Goal: Task Accomplishment & Management: Manage account settings

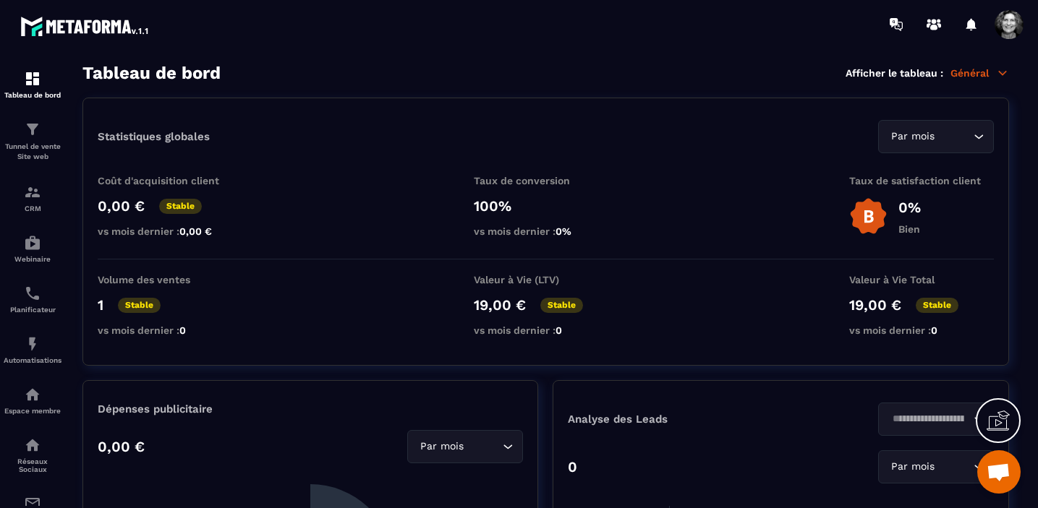
scroll to position [16783, 0]
click at [34, 248] on img at bounding box center [32, 242] width 17 height 17
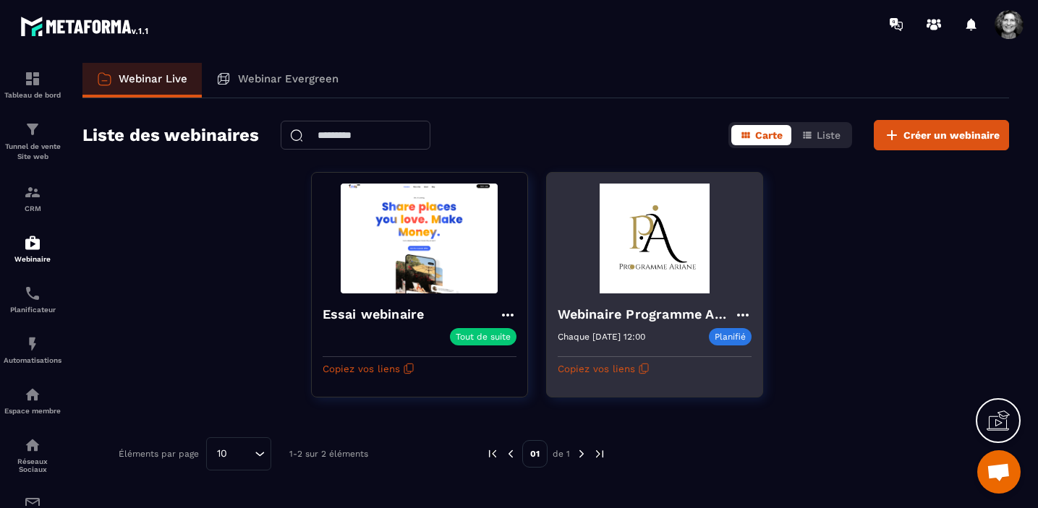
click at [673, 240] on img at bounding box center [655, 239] width 194 height 110
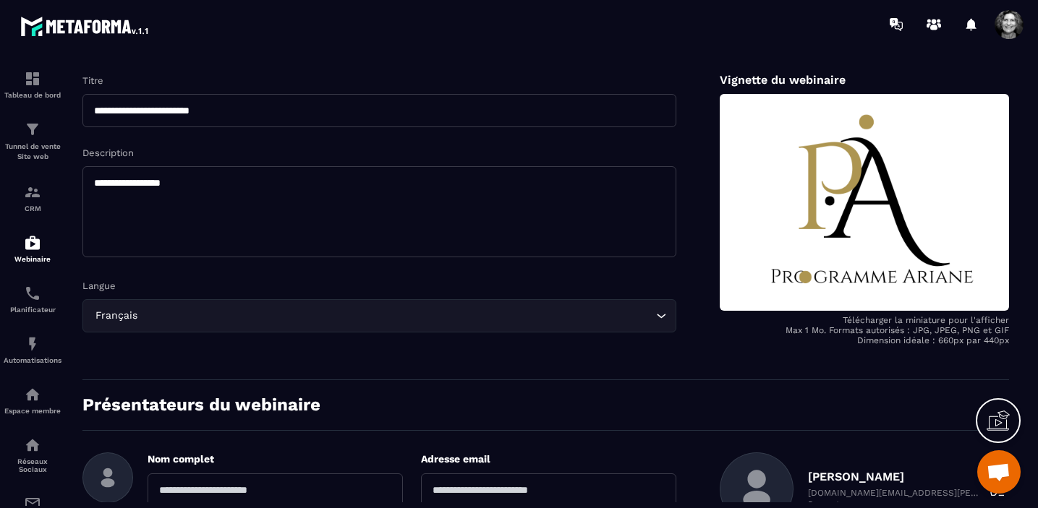
scroll to position [107, 0]
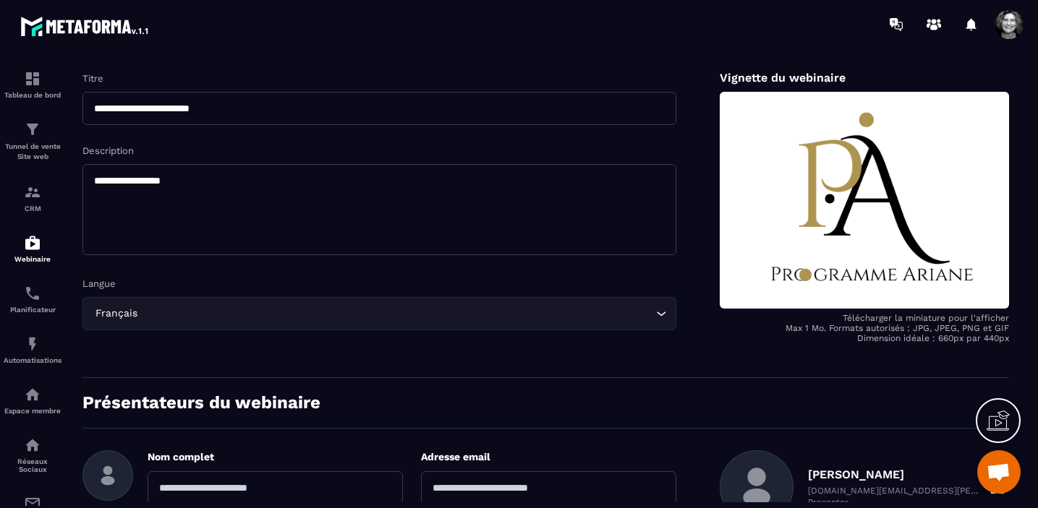
drag, startPoint x: 192, startPoint y: 182, endPoint x: 162, endPoint y: 183, distance: 29.7
click at [162, 183] on textarea "**********" at bounding box center [379, 209] width 594 height 91
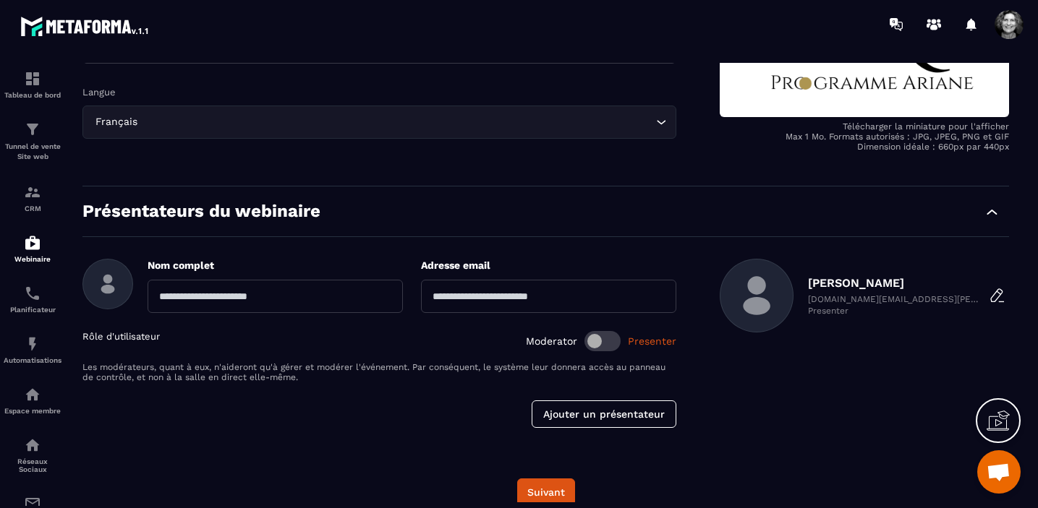
scroll to position [316, 0]
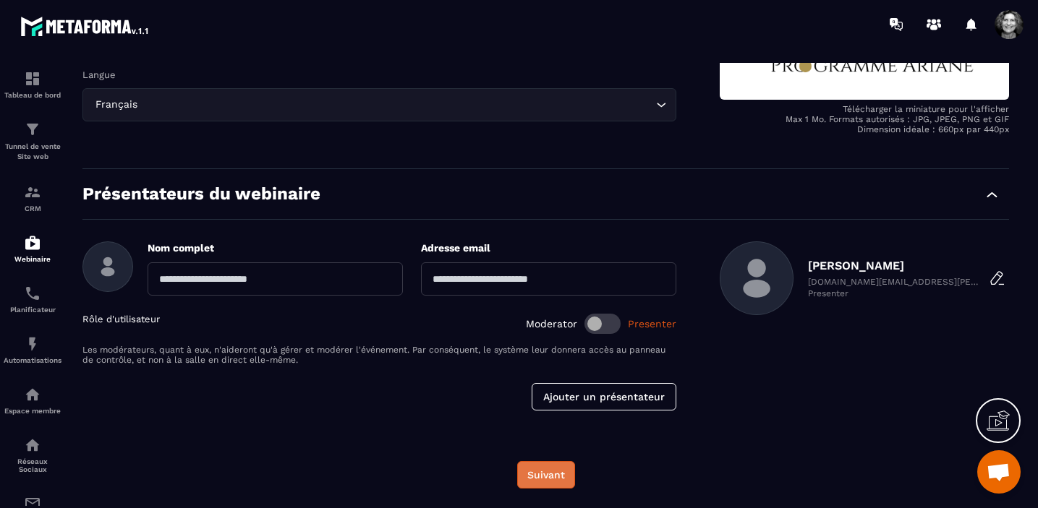
type textarea "**********"
click at [538, 475] on button "Suivant" at bounding box center [546, 474] width 58 height 27
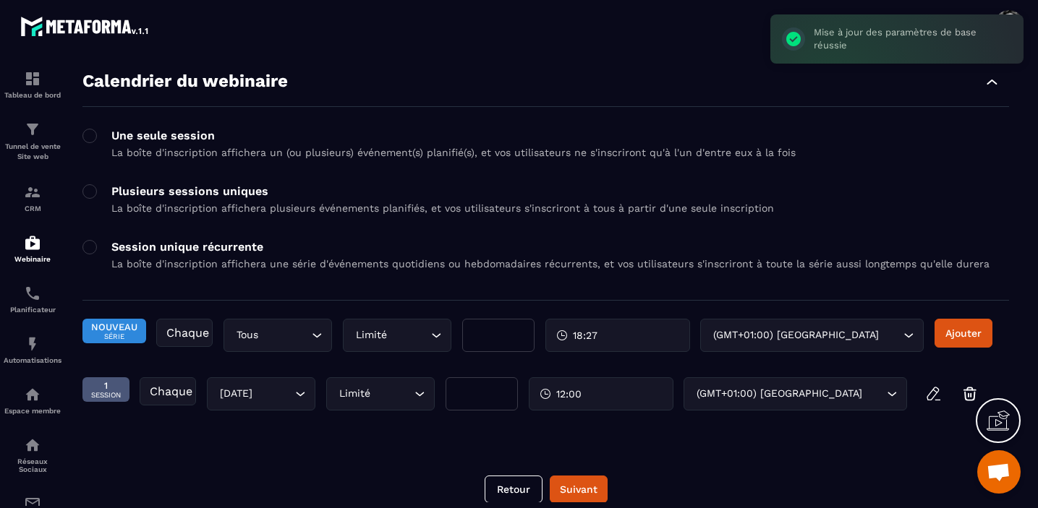
scroll to position [65, 0]
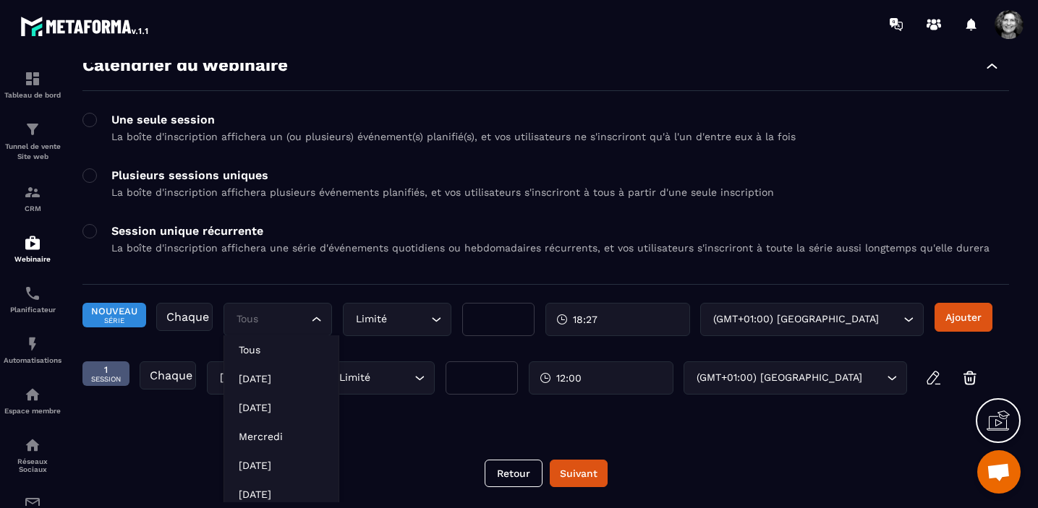
click at [319, 319] on icon "Search for option" at bounding box center [317, 319] width 14 height 14
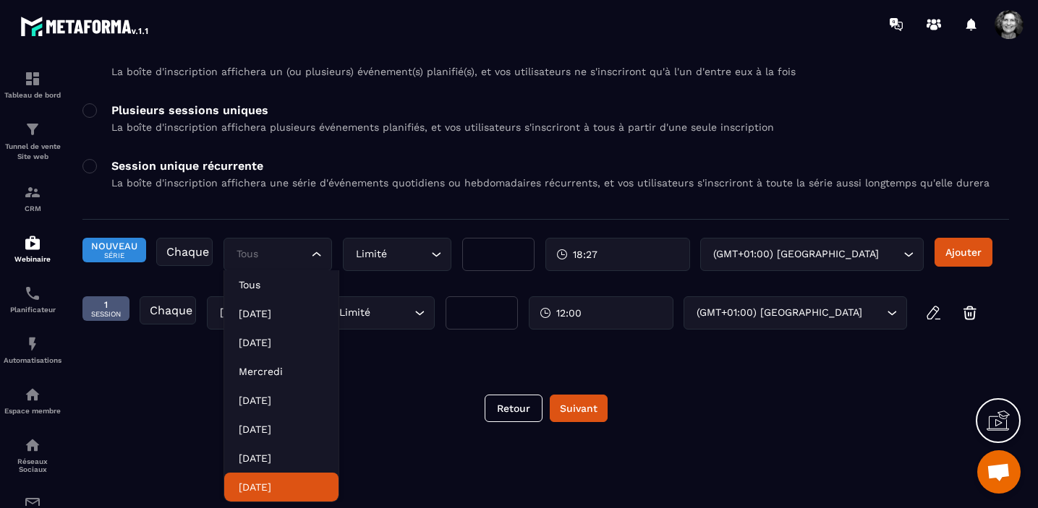
click at [281, 489] on p "[DATE]" at bounding box center [281, 487] width 85 height 14
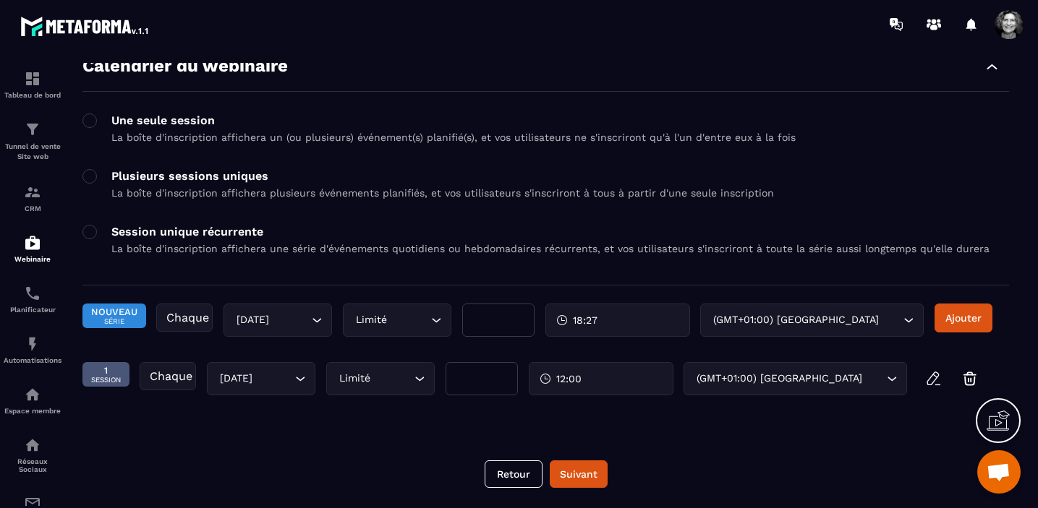
click at [618, 315] on div "18:27" at bounding box center [617, 320] width 145 height 33
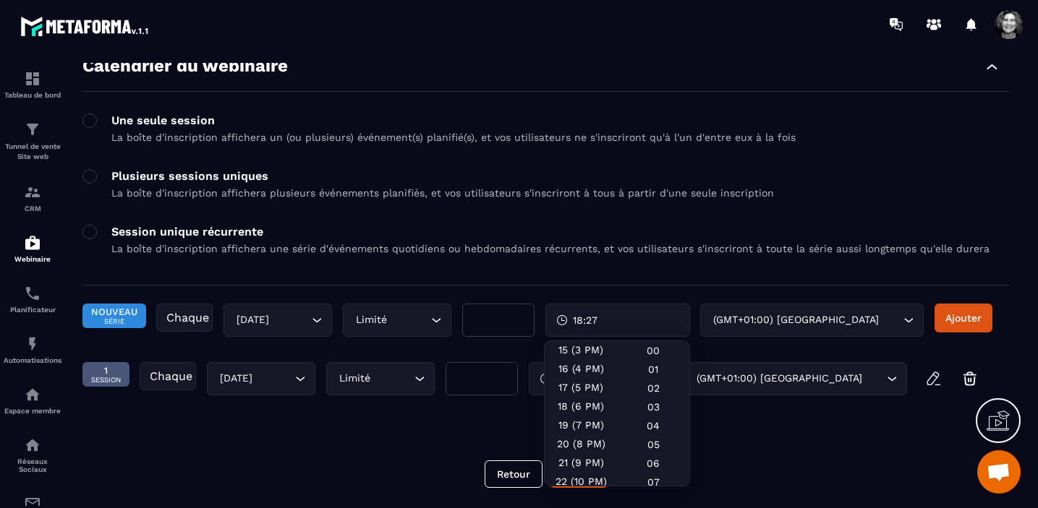
scroll to position [288, 0]
click at [584, 409] on div "18 (6 PM)" at bounding box center [581, 401] width 72 height 19
click at [600, 408] on div "18 (6 PM)" at bounding box center [581, 401] width 72 height 19
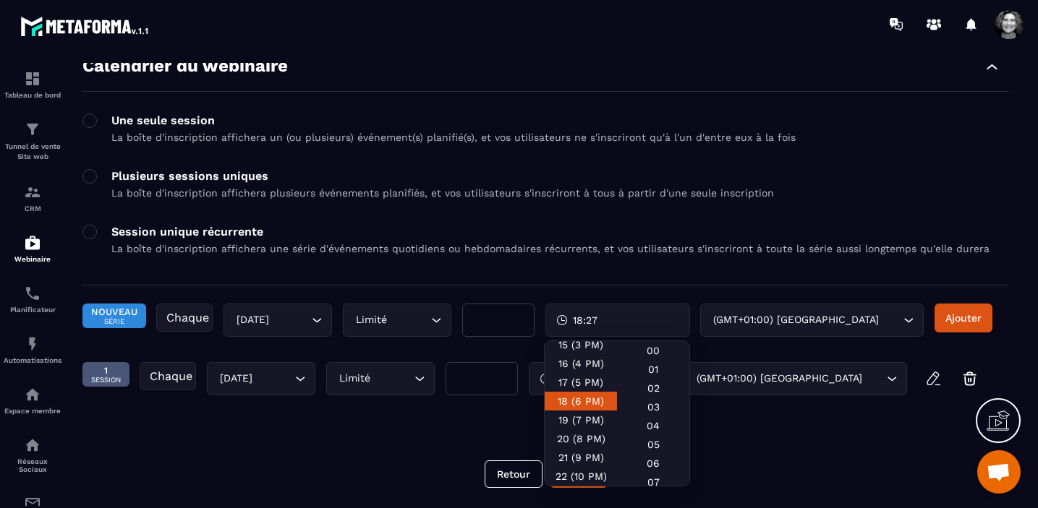
click at [562, 411] on div "18 (6 PM)" at bounding box center [581, 401] width 72 height 19
click at [608, 318] on div "18:27" at bounding box center [617, 320] width 145 height 33
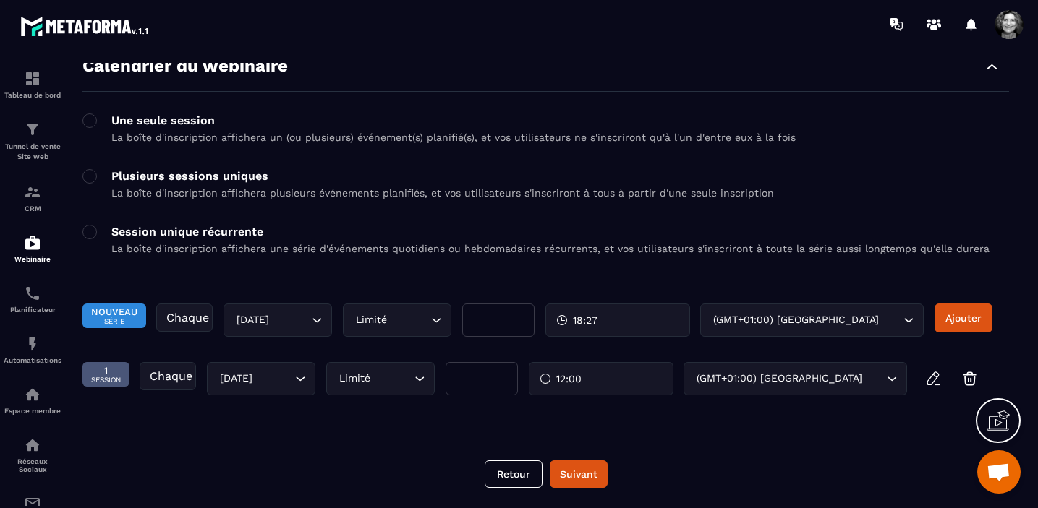
click at [608, 318] on div "18:27" at bounding box center [617, 320] width 145 height 33
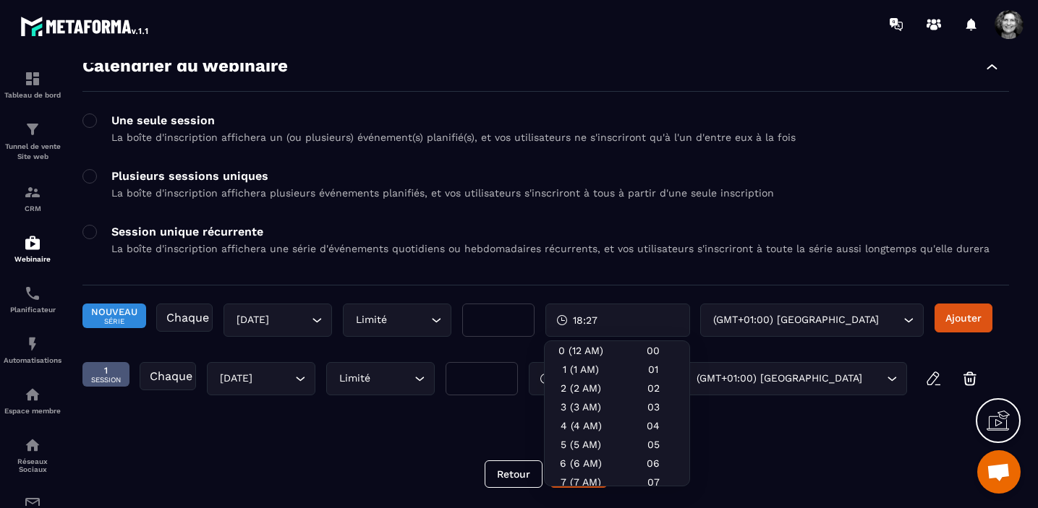
click at [605, 317] on div "18:27" at bounding box center [617, 320] width 145 height 33
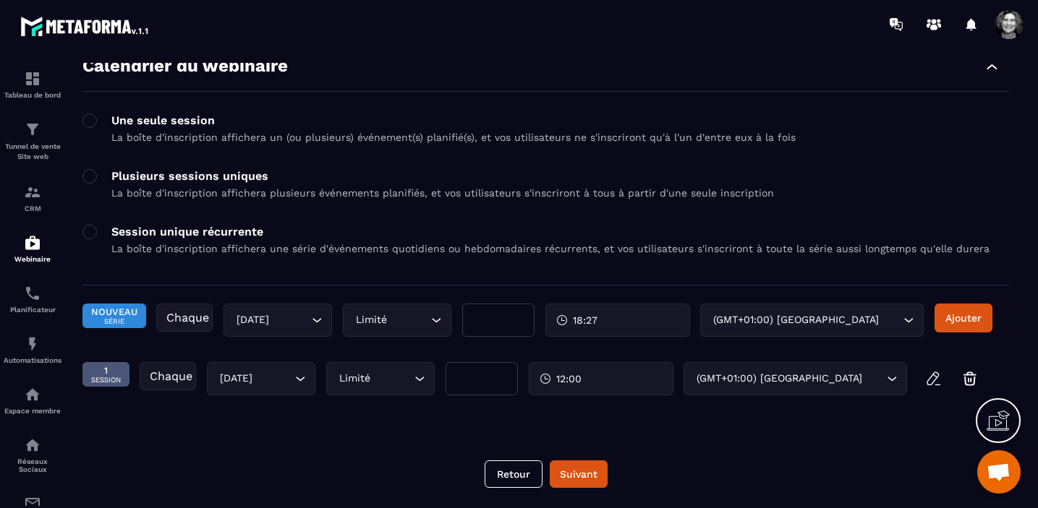
click at [605, 317] on div "18:27" at bounding box center [617, 320] width 145 height 33
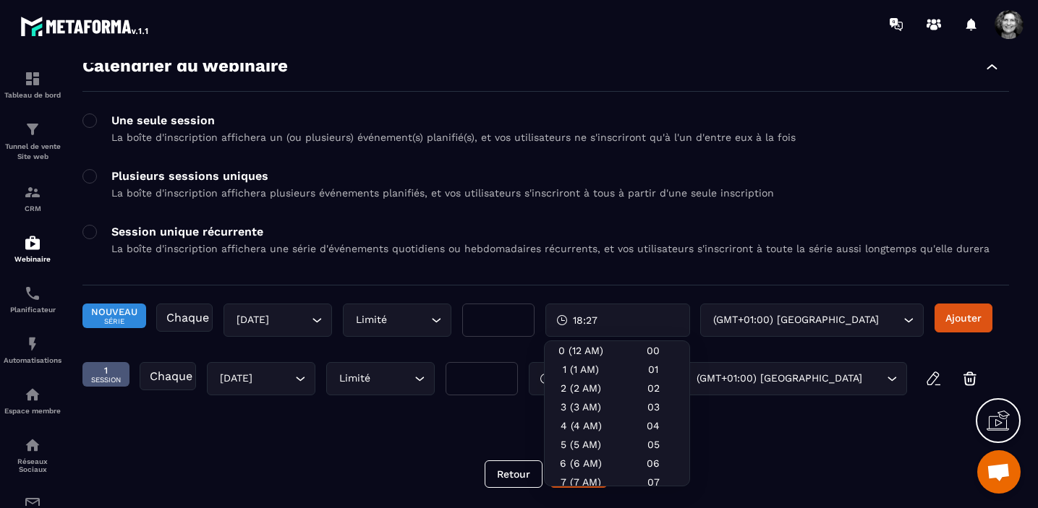
click at [745, 443] on div "**********" at bounding box center [545, 283] width 955 height 440
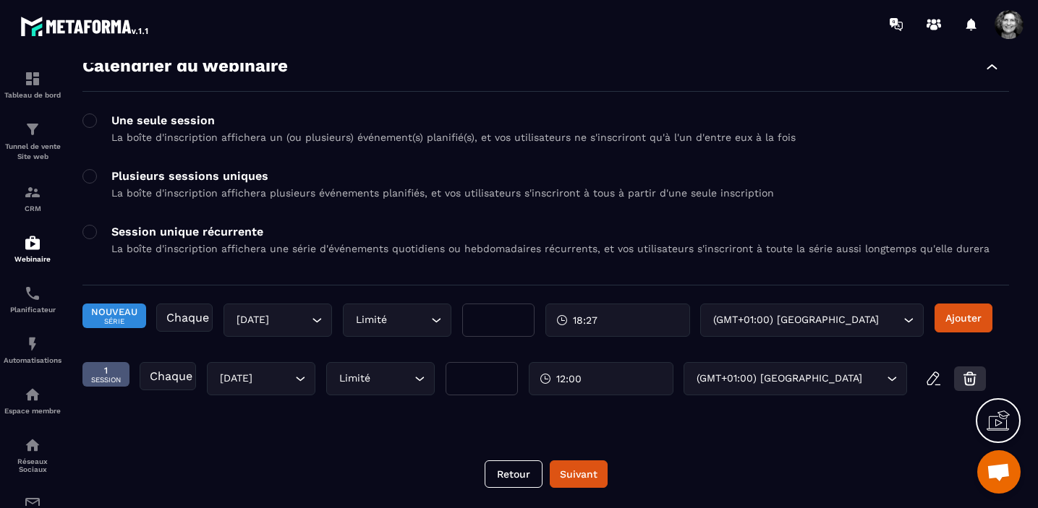
click at [971, 379] on icon "button" at bounding box center [969, 380] width 2 height 3
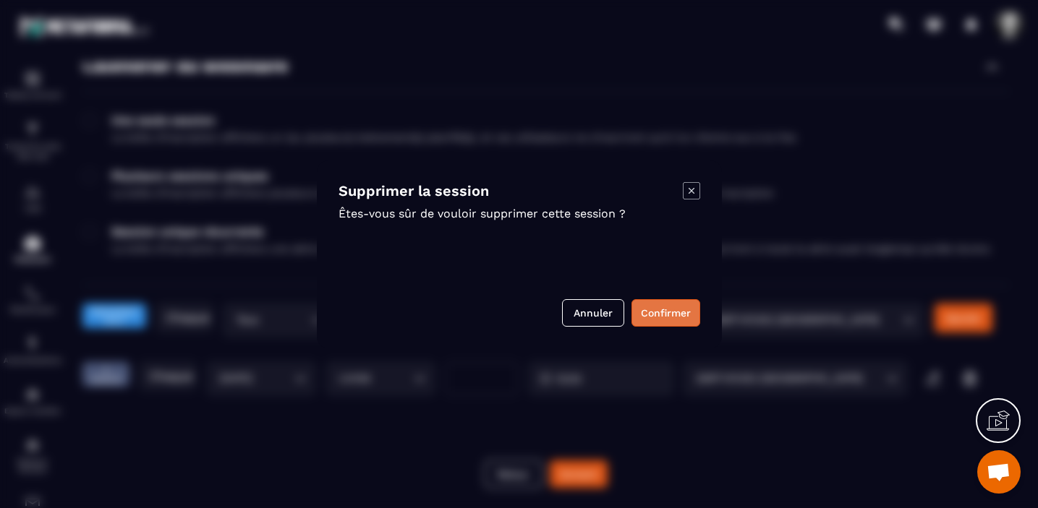
click at [657, 311] on button "Confirmer" at bounding box center [665, 312] width 69 height 27
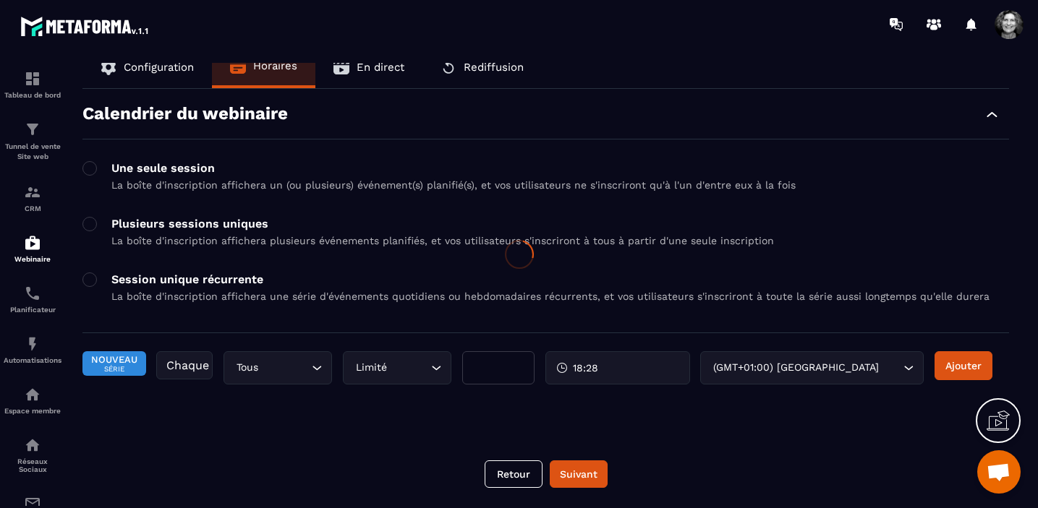
scroll to position [17, 0]
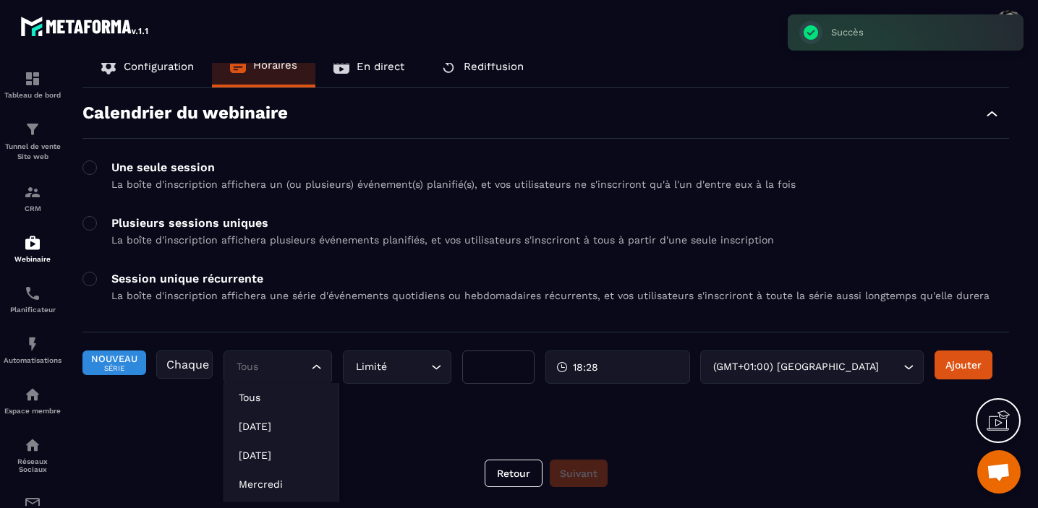
click at [315, 367] on icon "Search for option" at bounding box center [316, 367] width 9 height 4
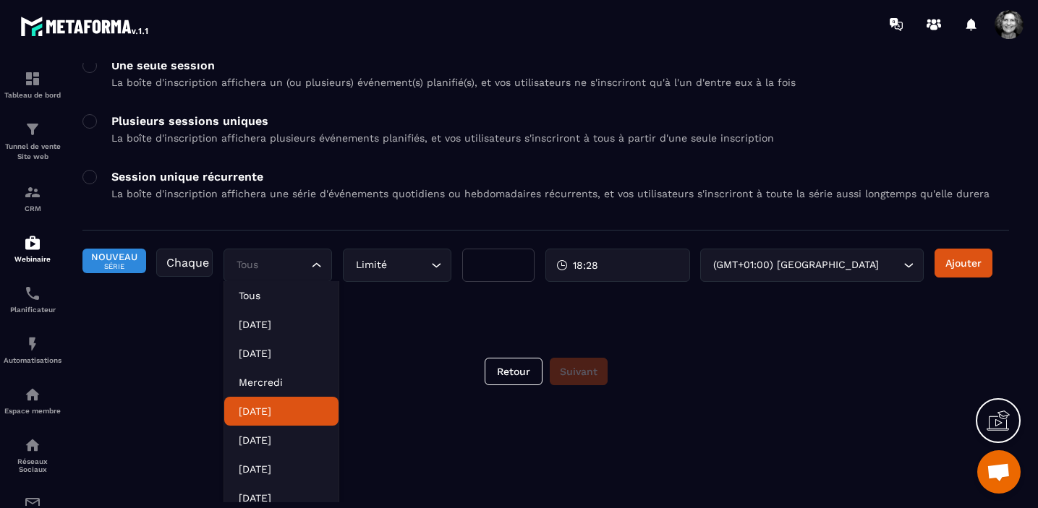
scroll to position [129, 0]
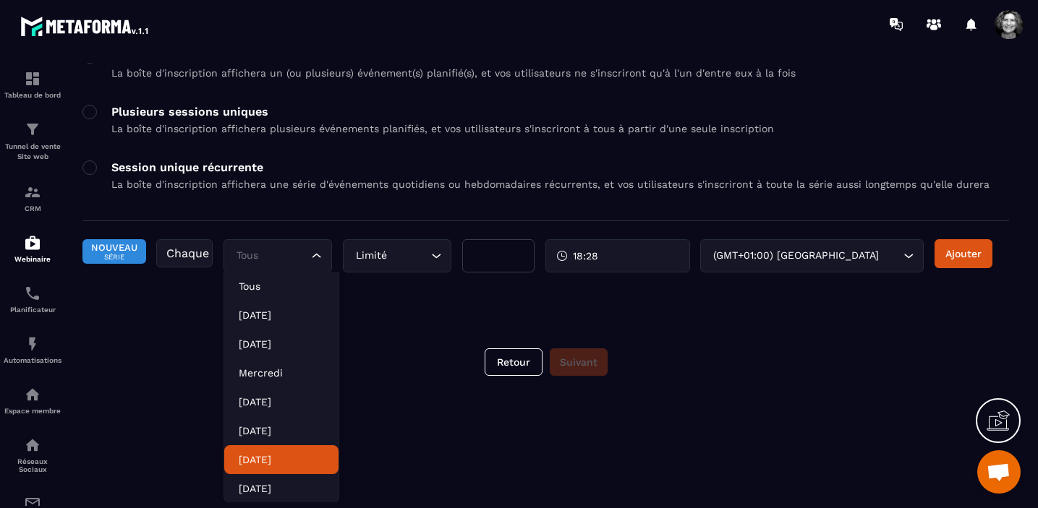
click at [307, 448] on li "[DATE]" at bounding box center [281, 460] width 114 height 29
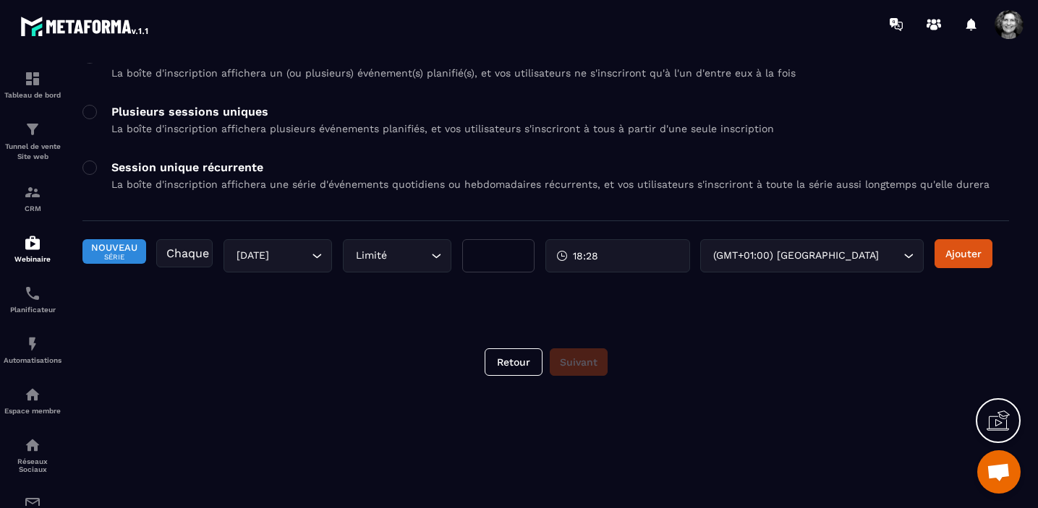
scroll to position [17, 0]
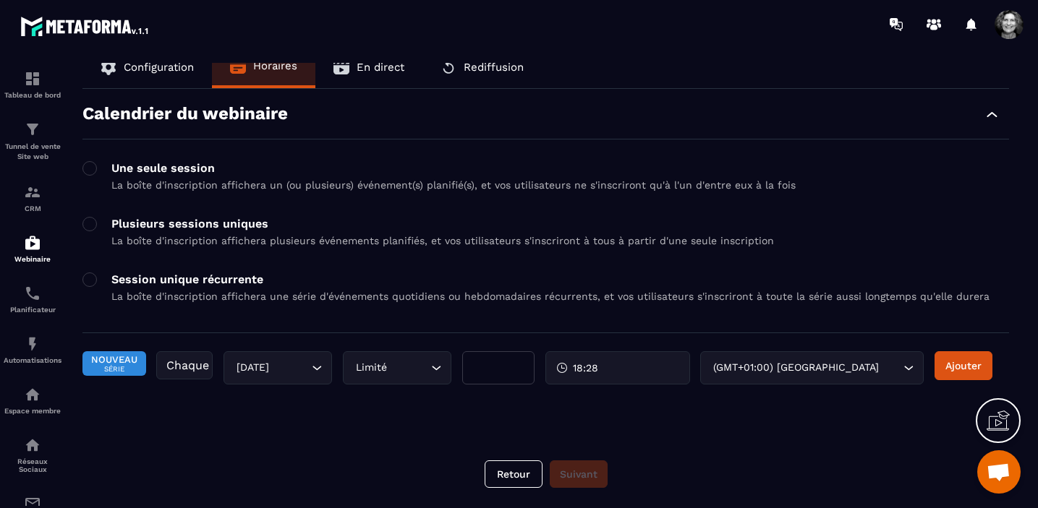
click at [320, 365] on icon "Search for option" at bounding box center [317, 368] width 14 height 14
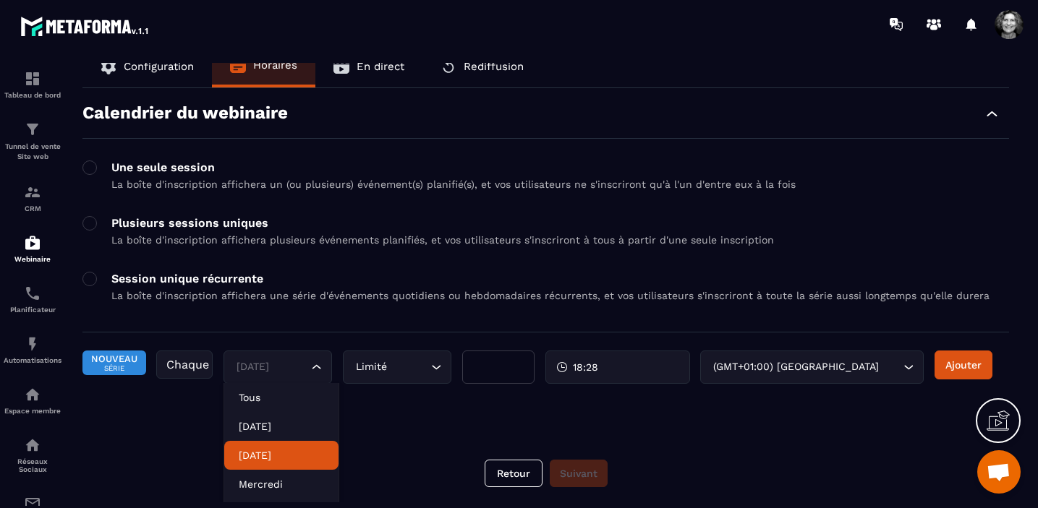
scroll to position [131, 0]
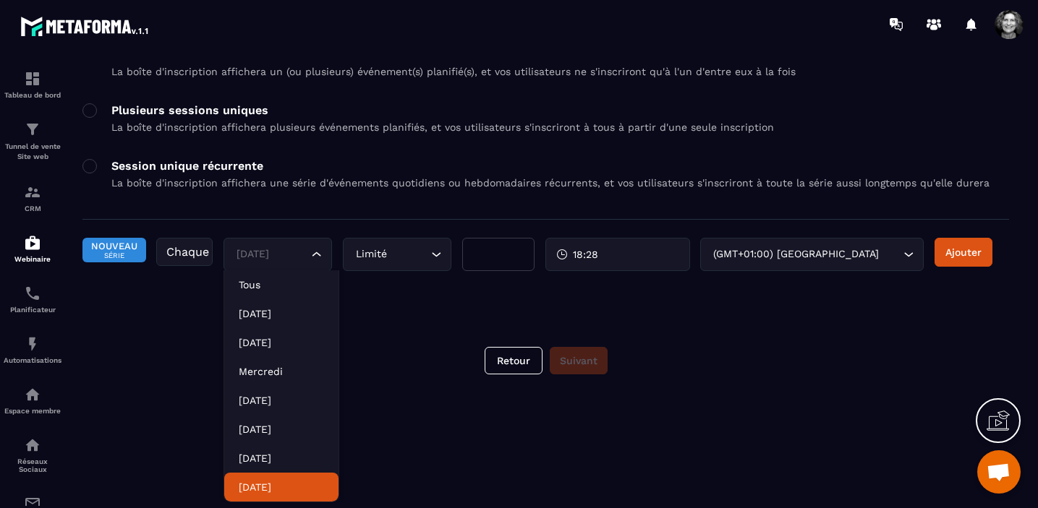
click at [286, 487] on p "[DATE]" at bounding box center [281, 487] width 85 height 14
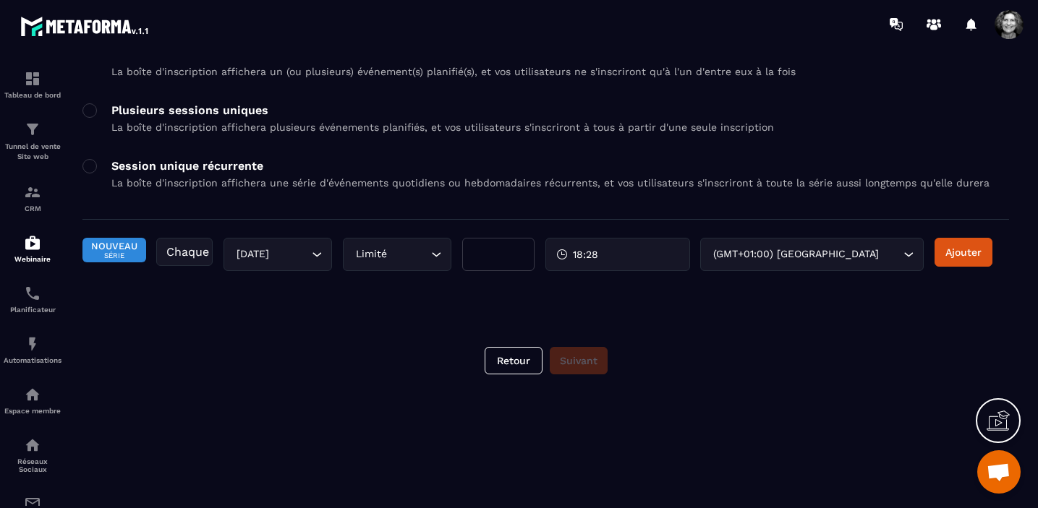
scroll to position [17, 0]
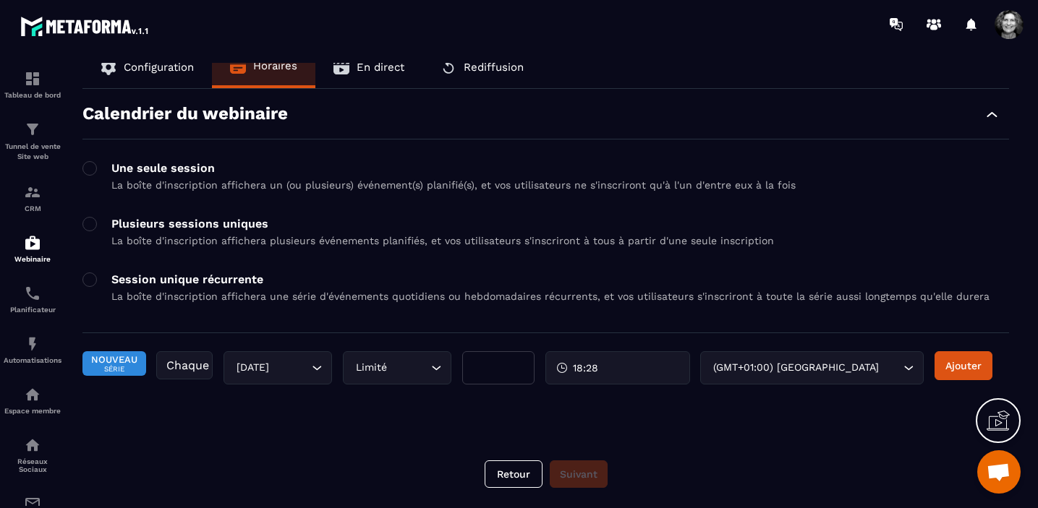
click at [618, 370] on div "18:28" at bounding box center [617, 368] width 145 height 33
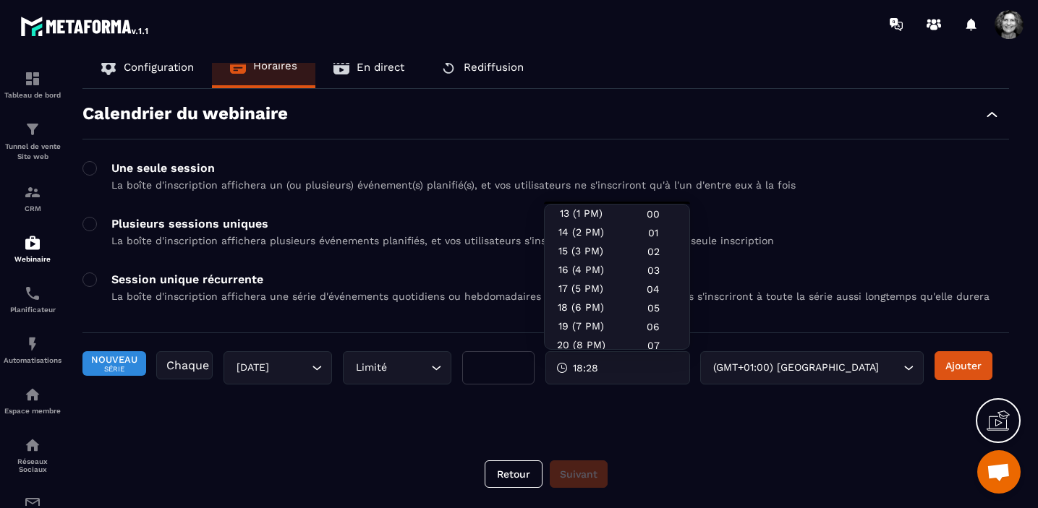
scroll to position [244, 0]
click at [588, 312] on div "18 (6 PM)" at bounding box center [581, 308] width 72 height 19
click at [662, 205] on div "00" at bounding box center [653, 214] width 72 height 19
click at [655, 443] on div "**********" at bounding box center [545, 283] width 955 height 440
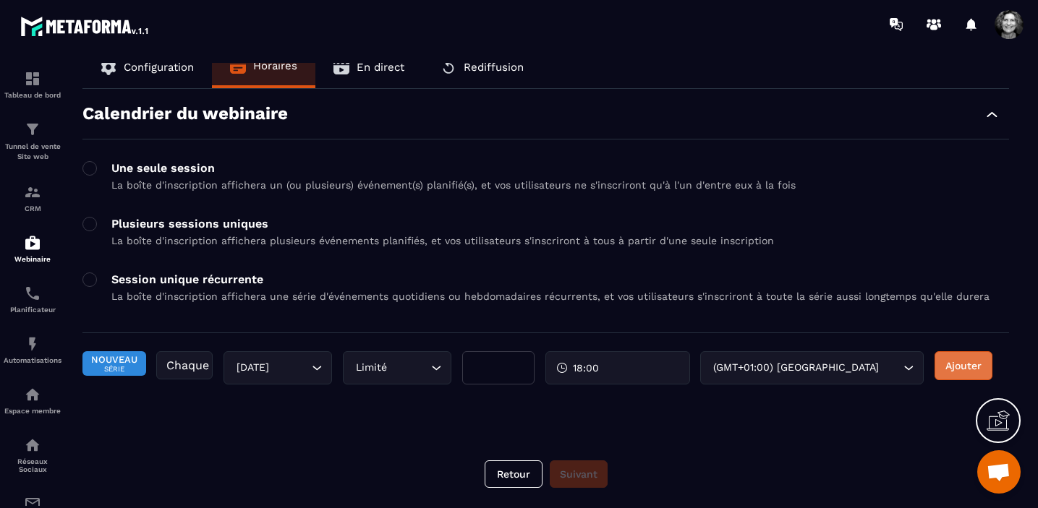
click at [963, 365] on button "Ajouter" at bounding box center [963, 366] width 58 height 29
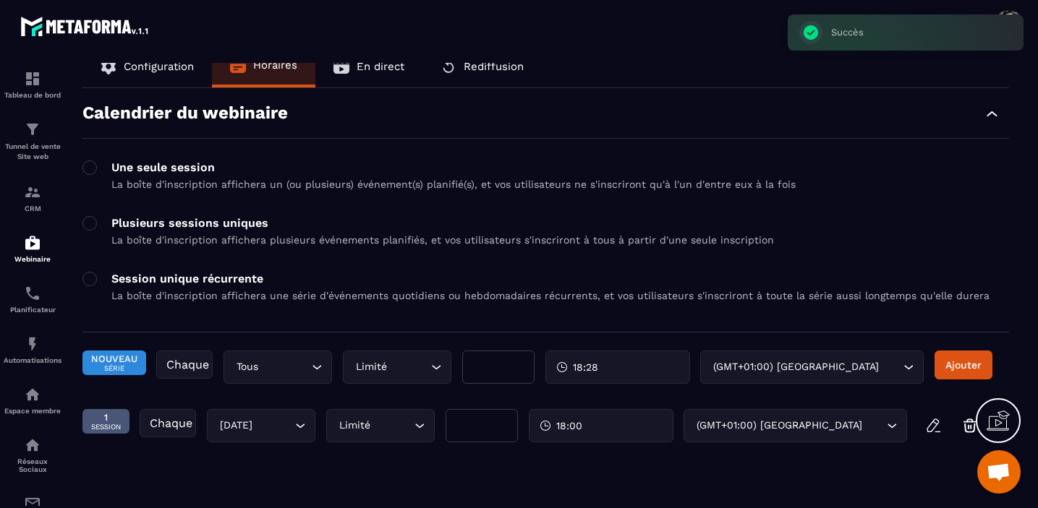
scroll to position [65, 0]
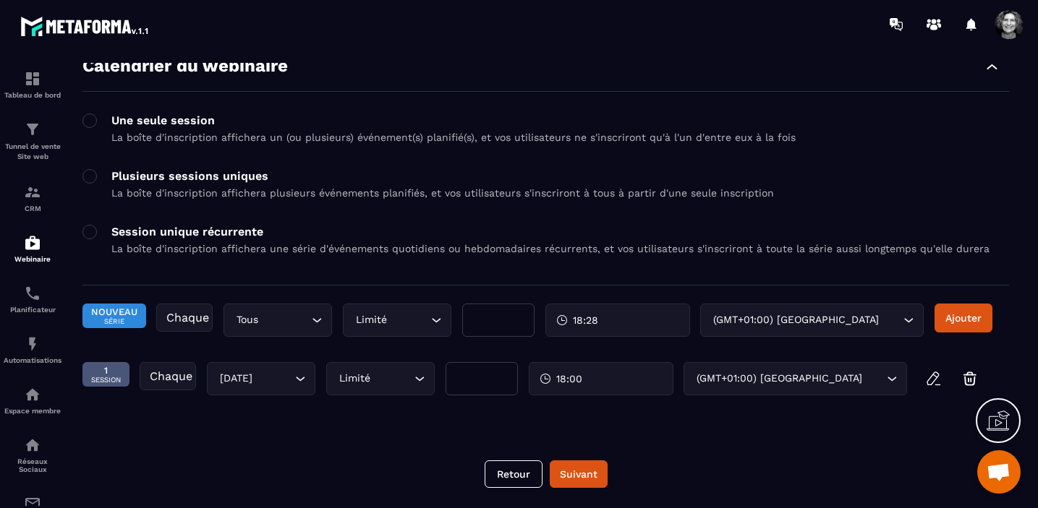
click at [423, 378] on icon "Search for option" at bounding box center [420, 379] width 9 height 4
click at [420, 383] on icon "Search for option" at bounding box center [419, 379] width 14 height 14
click at [436, 321] on icon "Search for option" at bounding box center [436, 320] width 14 height 14
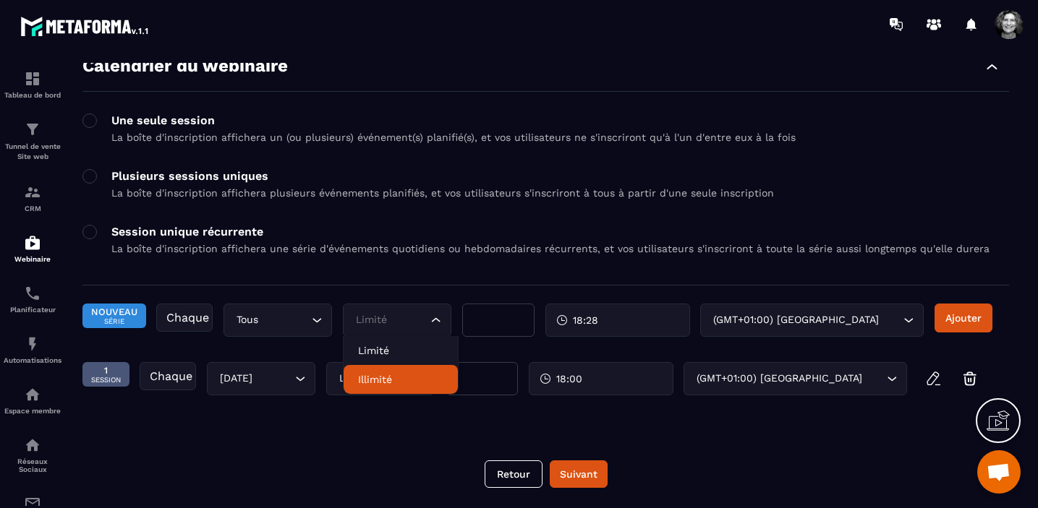
click at [386, 382] on p "Illimité" at bounding box center [400, 379] width 85 height 14
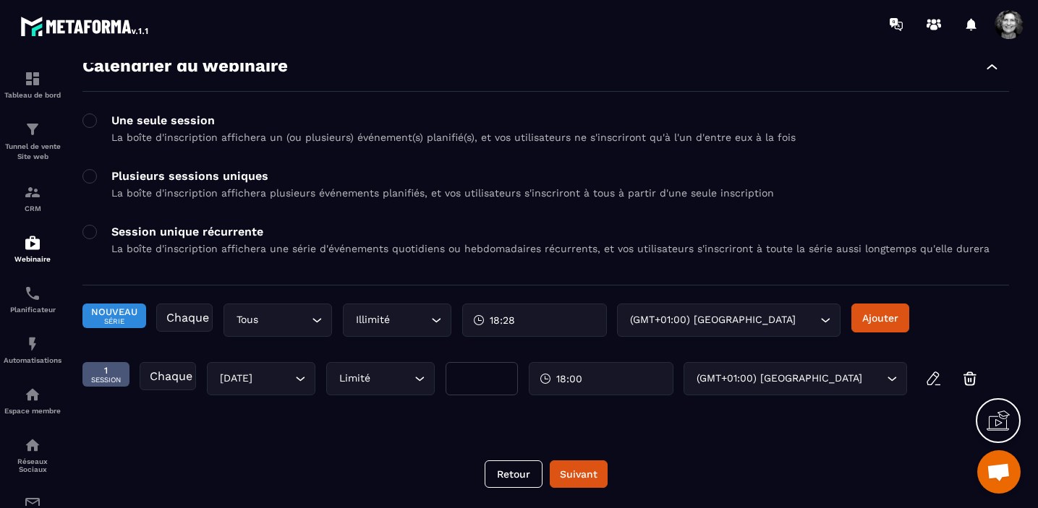
click at [552, 321] on div "18:28" at bounding box center [534, 320] width 145 height 33
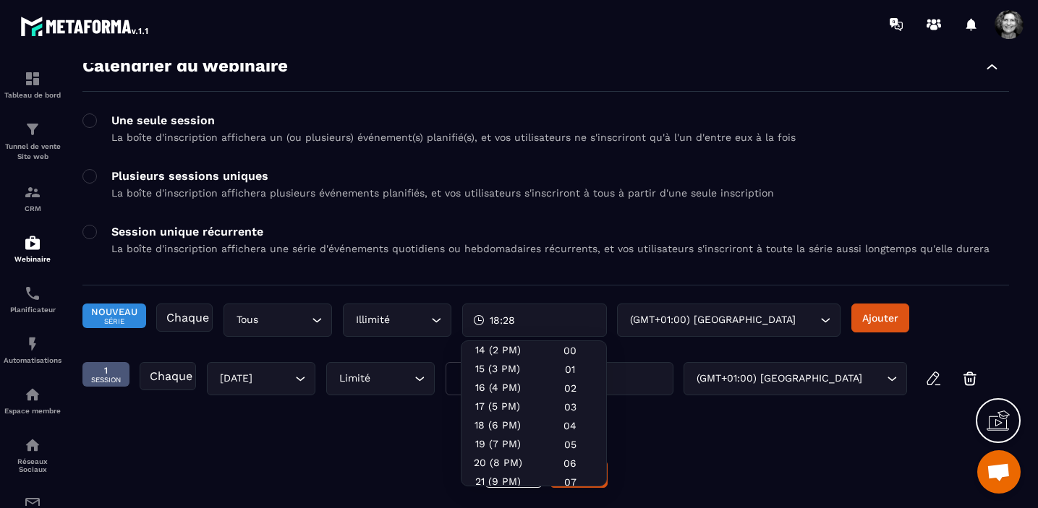
scroll to position [315, 0]
click at [496, 381] on div "18 (6 PM)" at bounding box center [497, 382] width 72 height 19
click at [576, 347] on div "00" at bounding box center [570, 350] width 72 height 19
click at [891, 344] on div "Nouveau Série Chaque Tous Loading... Illimité Loading... 18:00 (GMT+01:00) Pari…" at bounding box center [545, 328] width 927 height 48
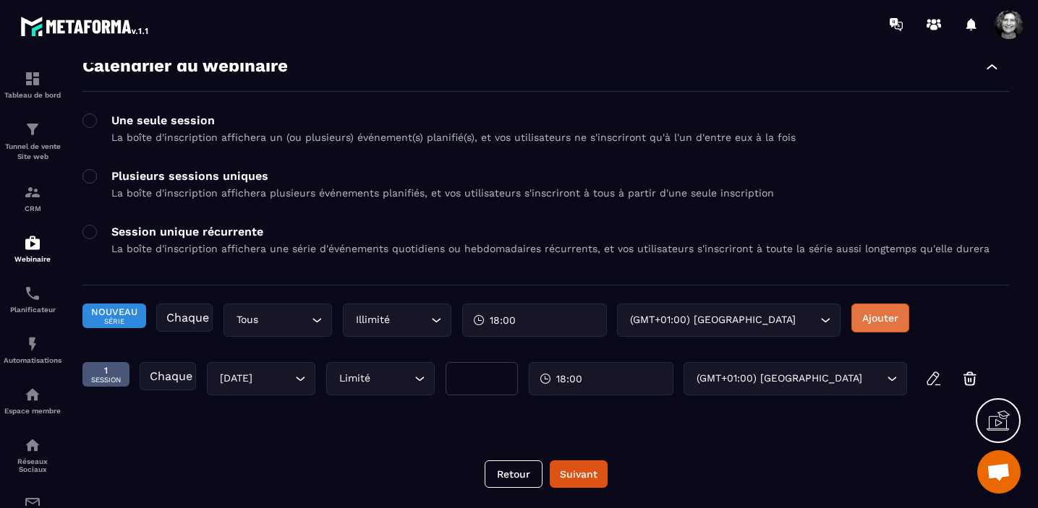
click at [886, 313] on button "Ajouter" at bounding box center [880, 318] width 58 height 29
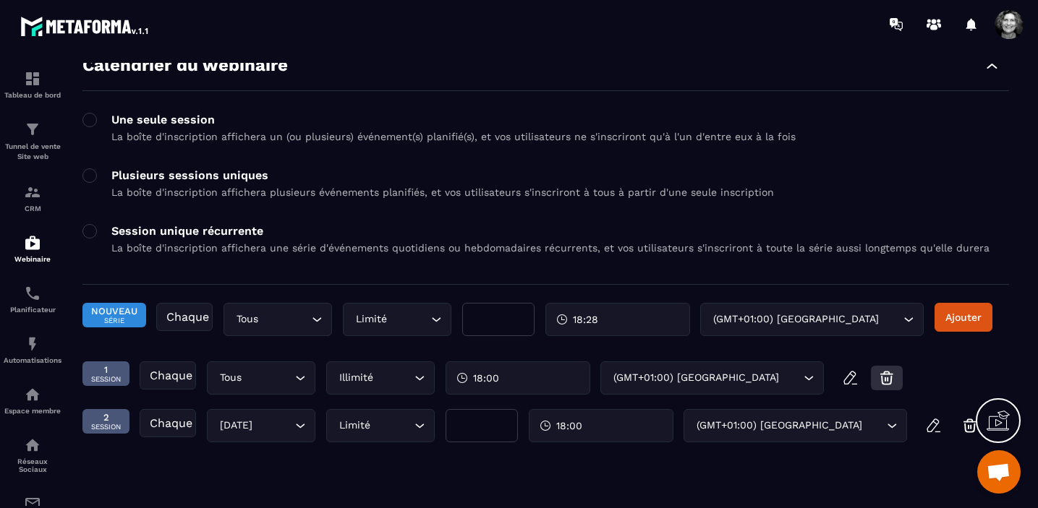
click at [885, 378] on icon "button" at bounding box center [886, 378] width 17 height 17
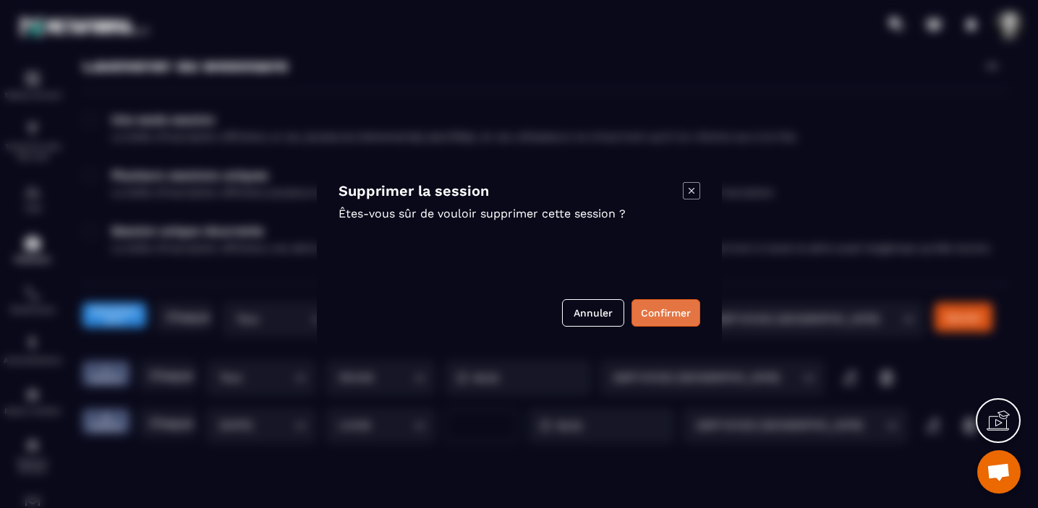
click at [670, 315] on button "Confirmer" at bounding box center [665, 312] width 69 height 27
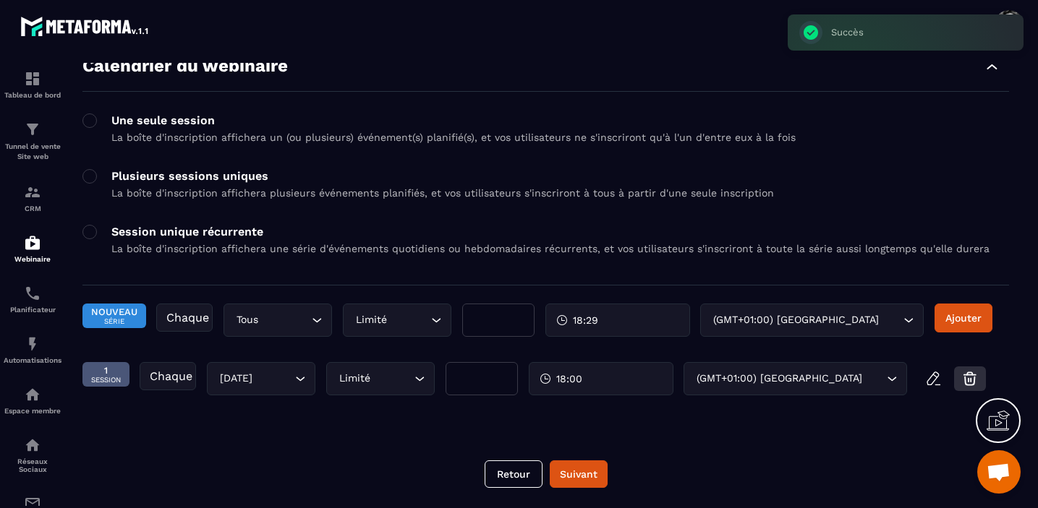
click at [966, 379] on icon "button" at bounding box center [969, 378] width 17 height 17
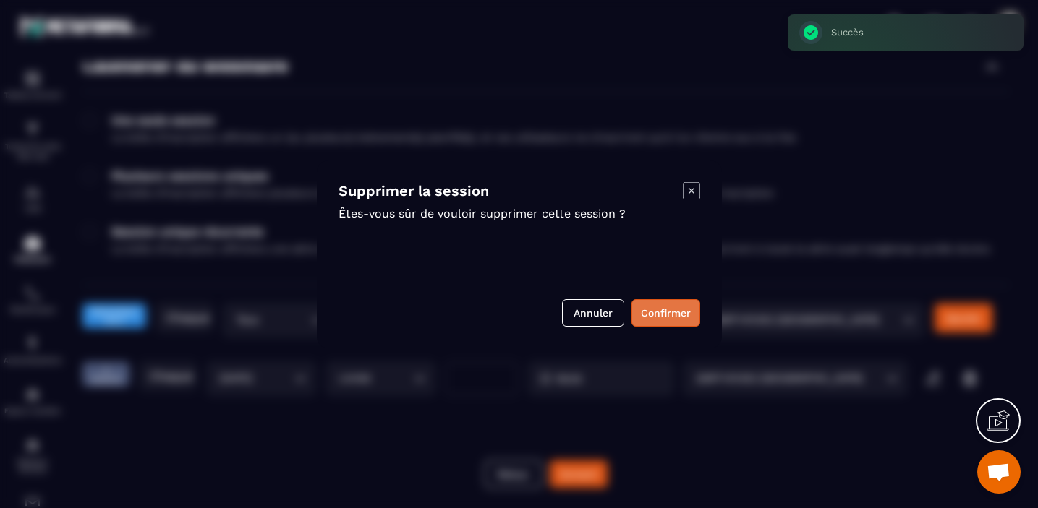
click at [661, 313] on button "Confirmer" at bounding box center [665, 312] width 69 height 27
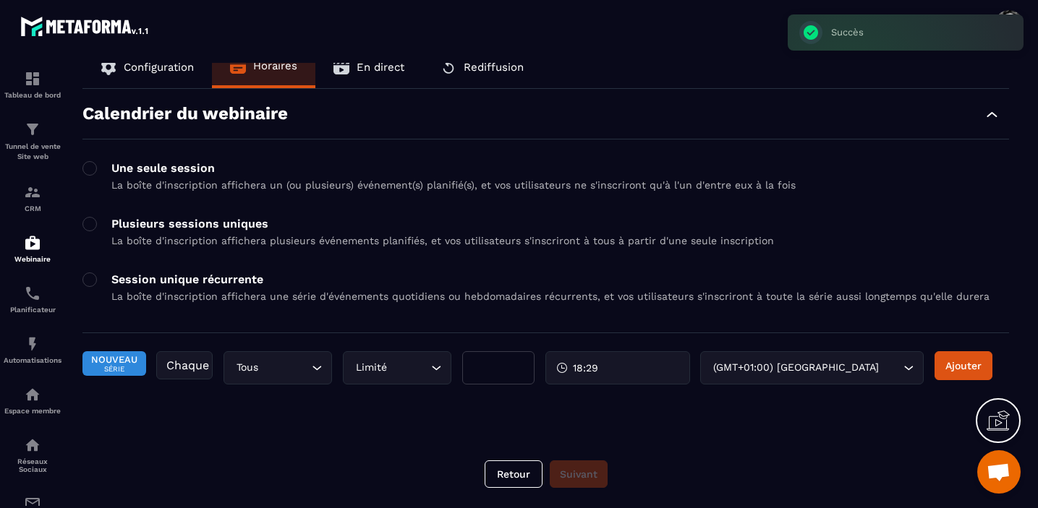
click at [316, 370] on icon "Search for option" at bounding box center [317, 368] width 9 height 4
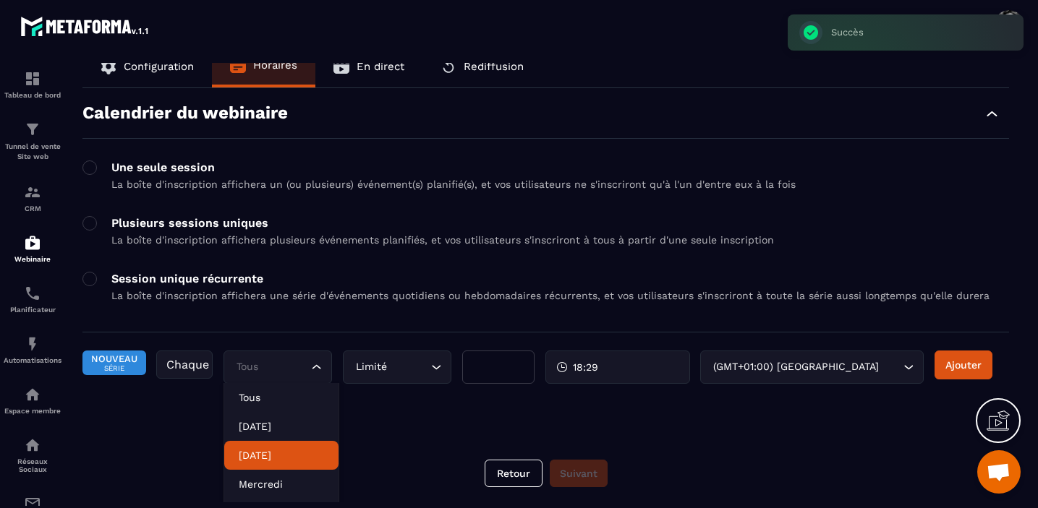
scroll to position [131, 0]
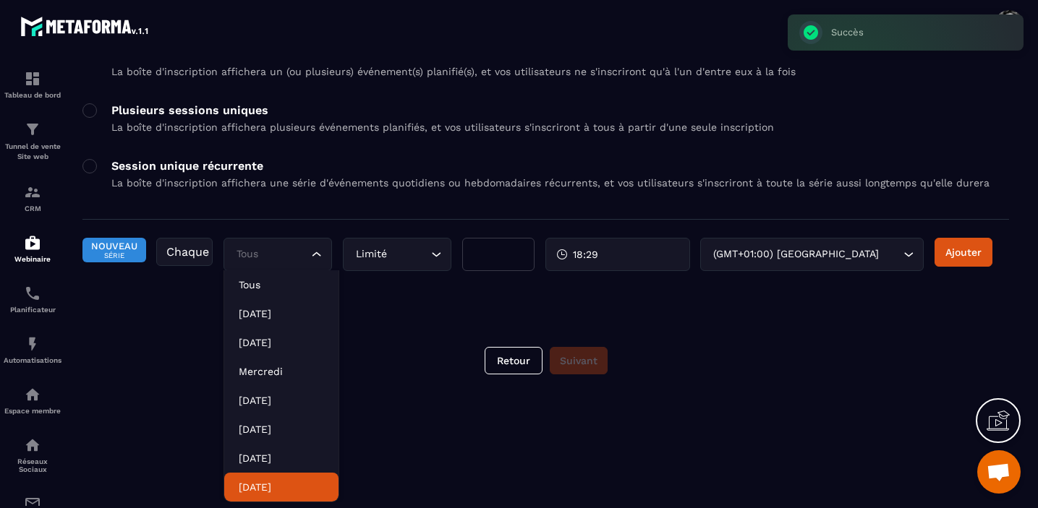
click at [280, 486] on p "[DATE]" at bounding box center [281, 487] width 85 height 14
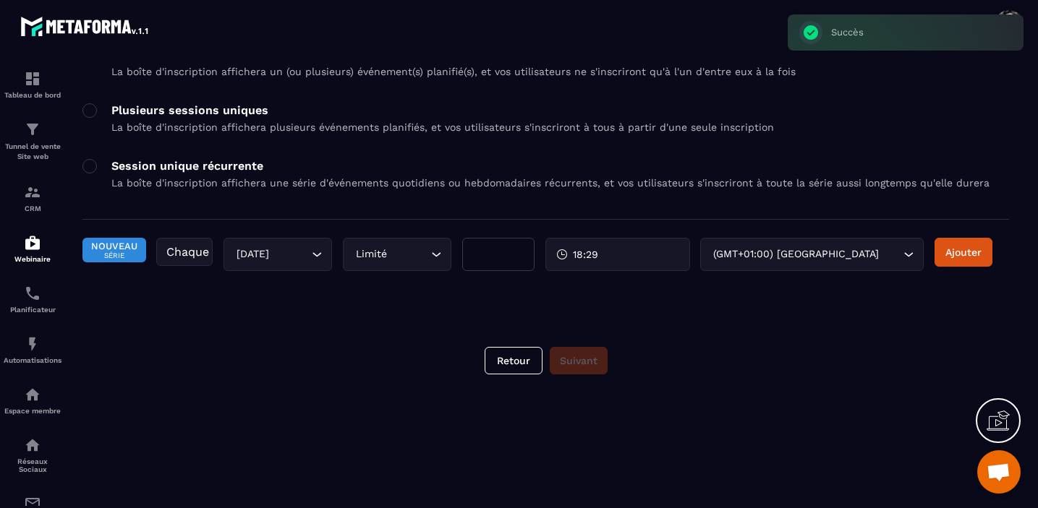
scroll to position [17, 0]
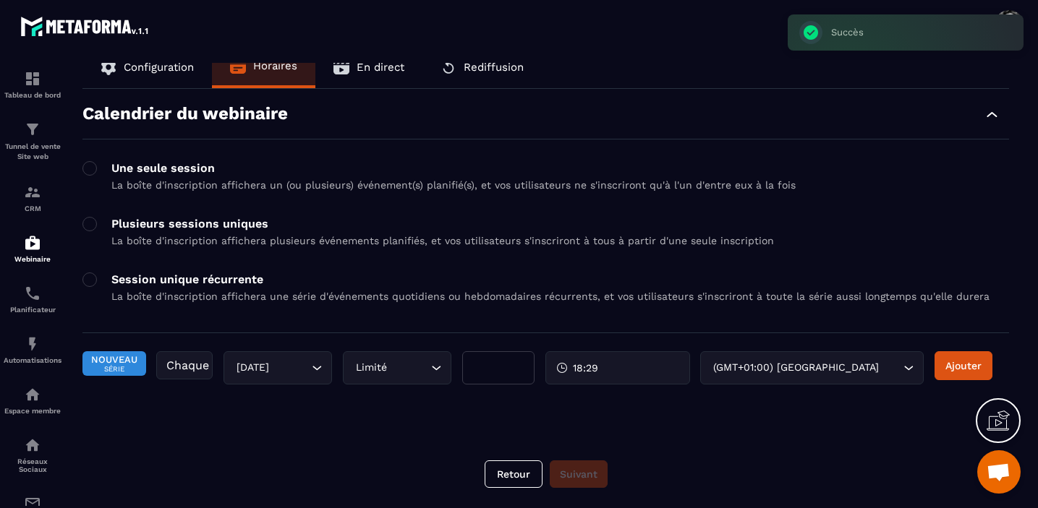
click at [435, 367] on icon "Search for option" at bounding box center [436, 368] width 14 height 14
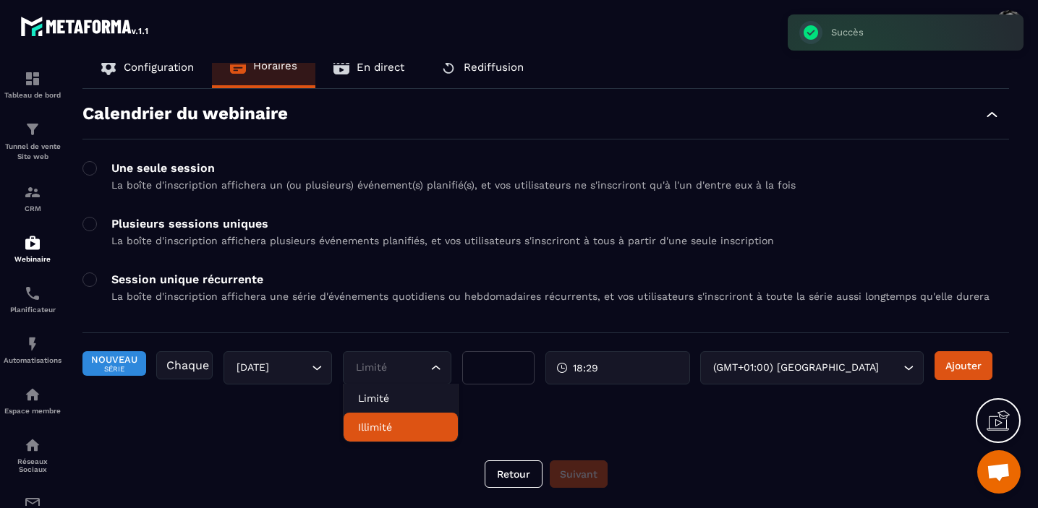
click at [407, 427] on p "Illimité" at bounding box center [400, 427] width 85 height 14
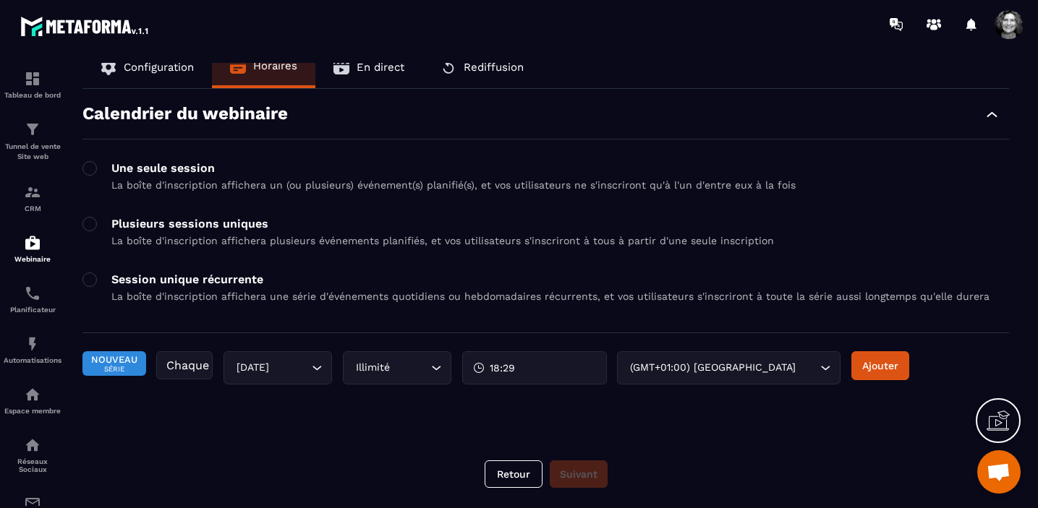
click at [548, 369] on div "18:29" at bounding box center [534, 368] width 145 height 33
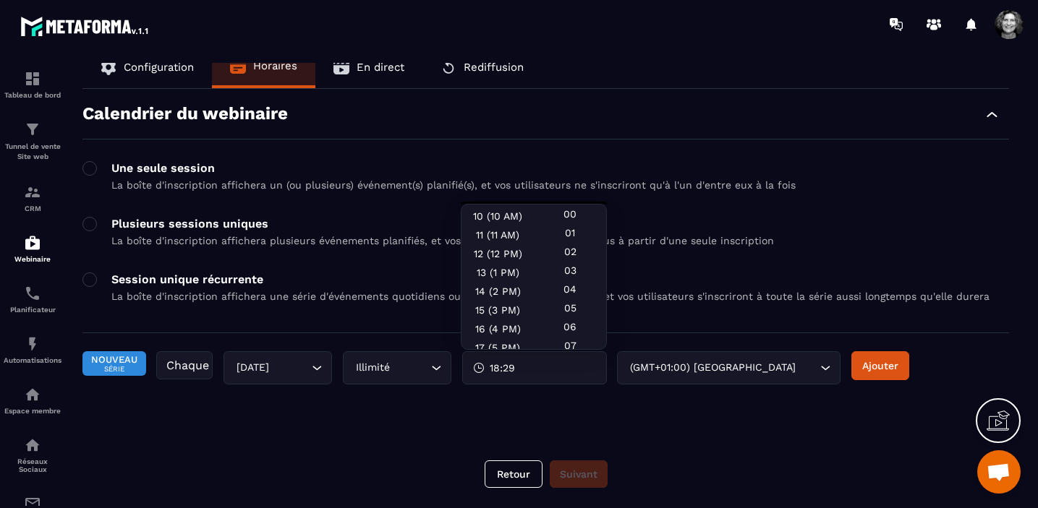
scroll to position [315, 0]
click at [499, 241] on div "18 (6 PM)" at bounding box center [497, 246] width 72 height 19
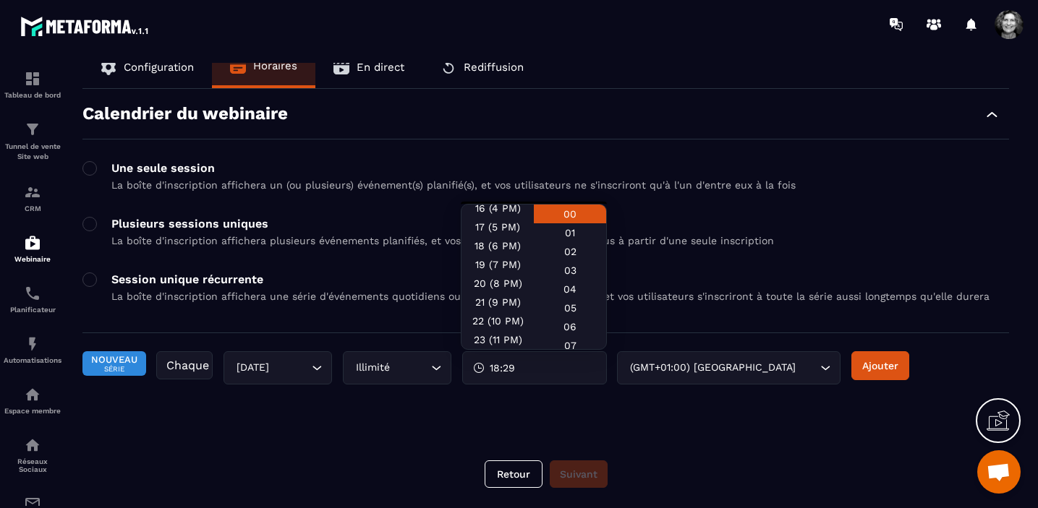
click at [575, 216] on div "00" at bounding box center [570, 214] width 72 height 19
click at [879, 408] on div "Nouveau Série Chaque [DATE] Loading... Illimité Loading... 18:00 (GMT+01:00) Pa…" at bounding box center [545, 381] width 927 height 59
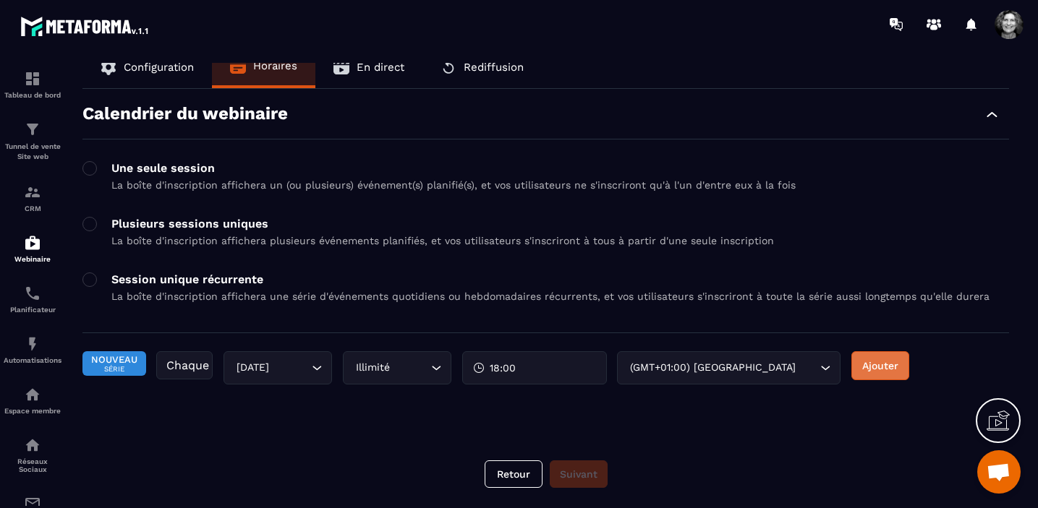
click at [881, 367] on button "Ajouter" at bounding box center [880, 366] width 58 height 29
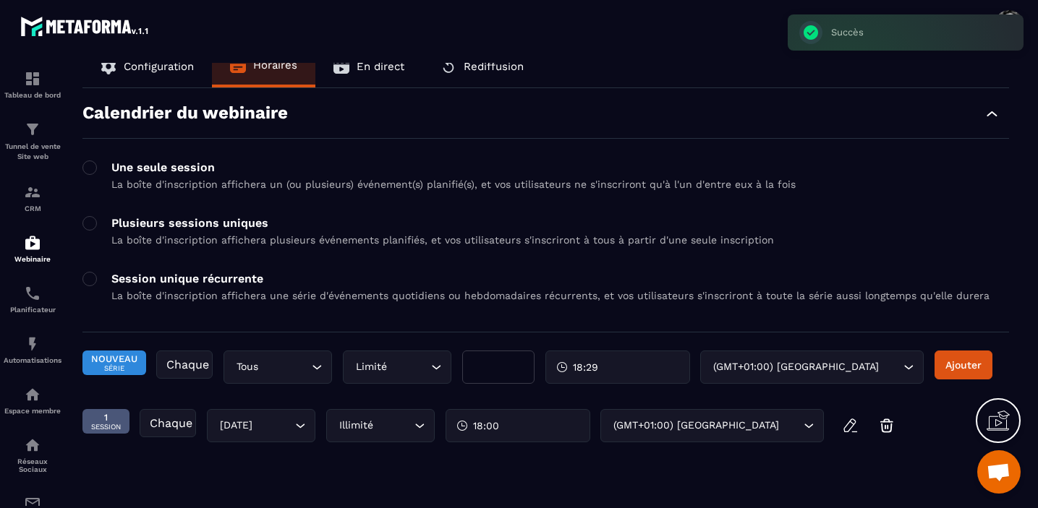
scroll to position [65, 0]
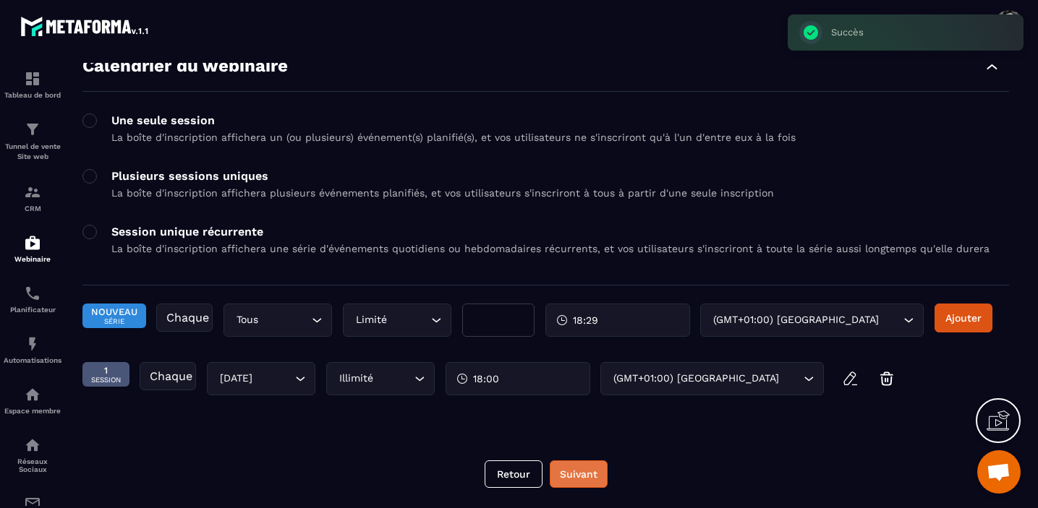
click at [579, 477] on button "Suivant" at bounding box center [579, 474] width 58 height 27
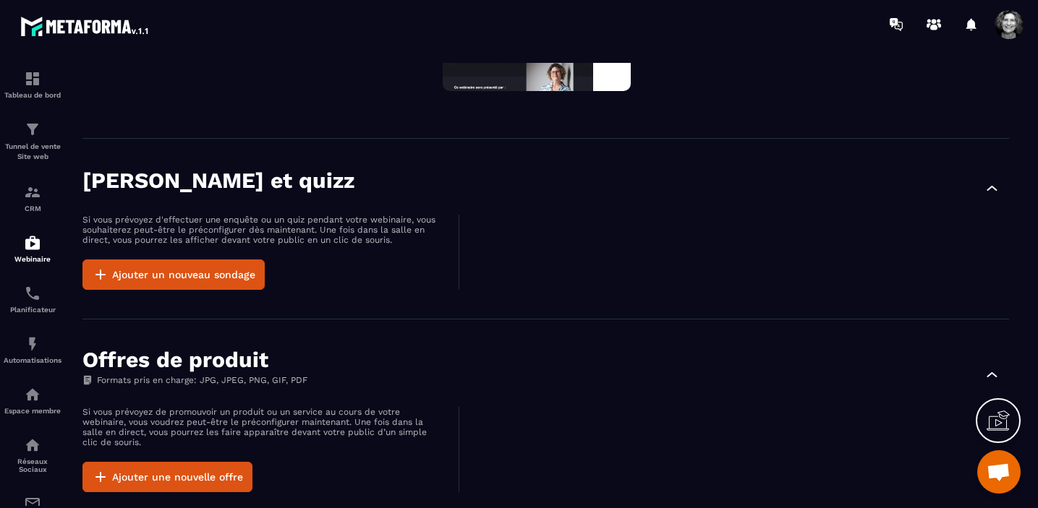
scroll to position [0, 0]
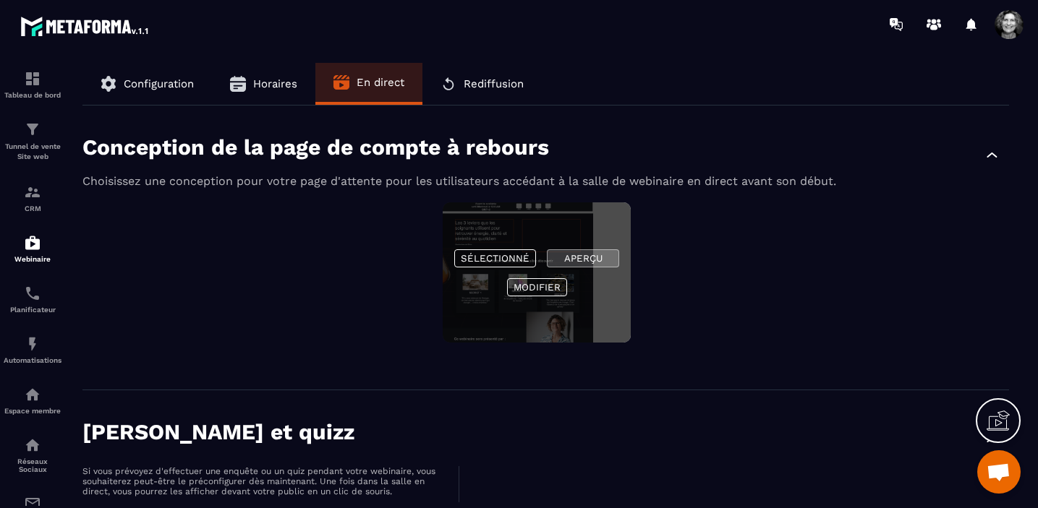
click at [580, 257] on button "Aperçu" at bounding box center [583, 259] width 72 height 18
click at [534, 286] on button "Modifier" at bounding box center [537, 287] width 60 height 18
click at [485, 256] on button "Sélectionné" at bounding box center [495, 259] width 82 height 18
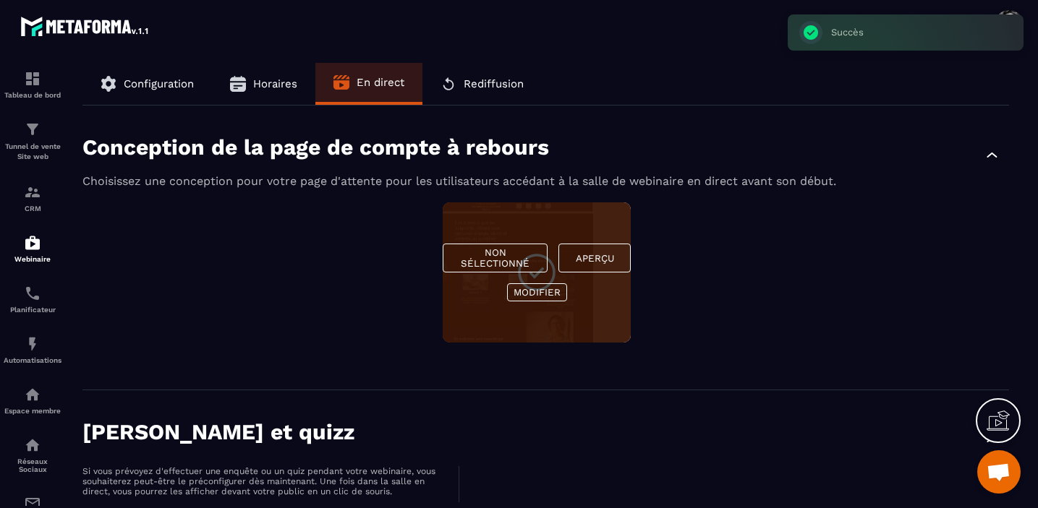
click at [485, 256] on button "Non sélectionné" at bounding box center [495, 258] width 105 height 29
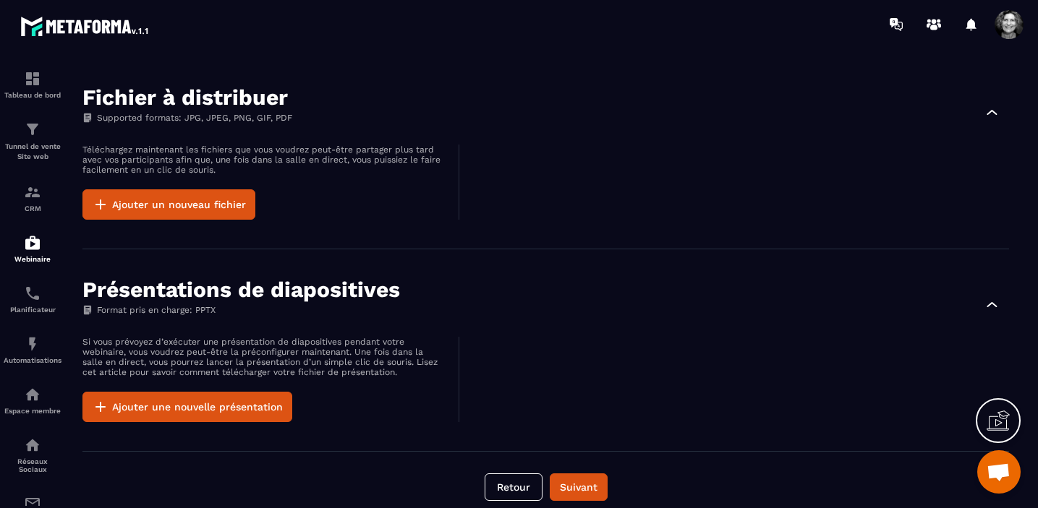
scroll to position [943, 0]
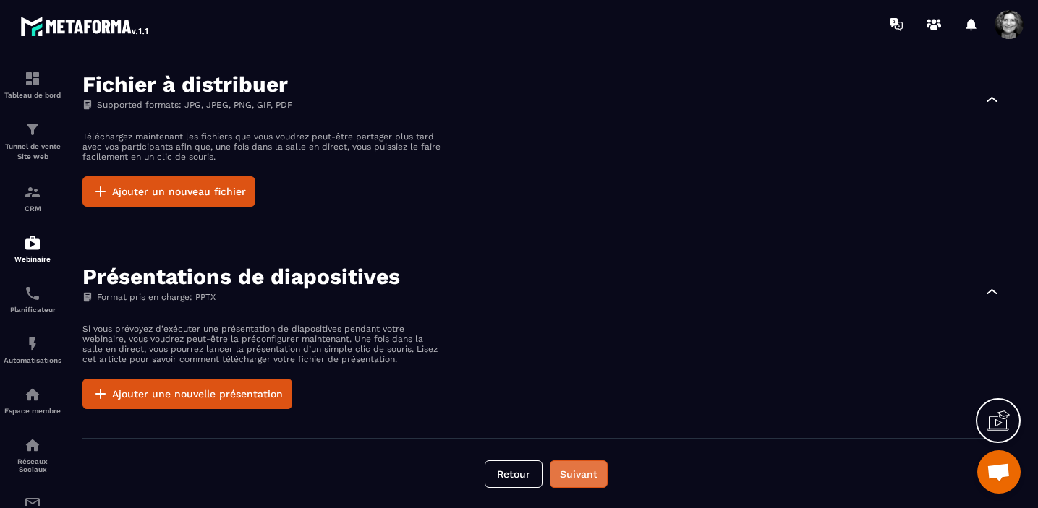
click at [590, 474] on button "Suivant" at bounding box center [579, 474] width 58 height 27
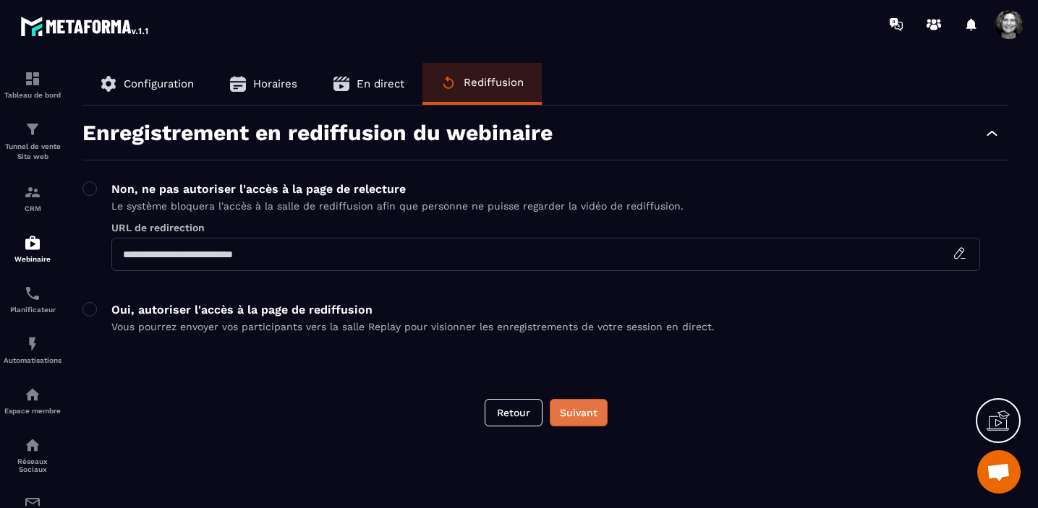
scroll to position [0, 0]
click at [89, 311] on span at bounding box center [89, 309] width 14 height 14
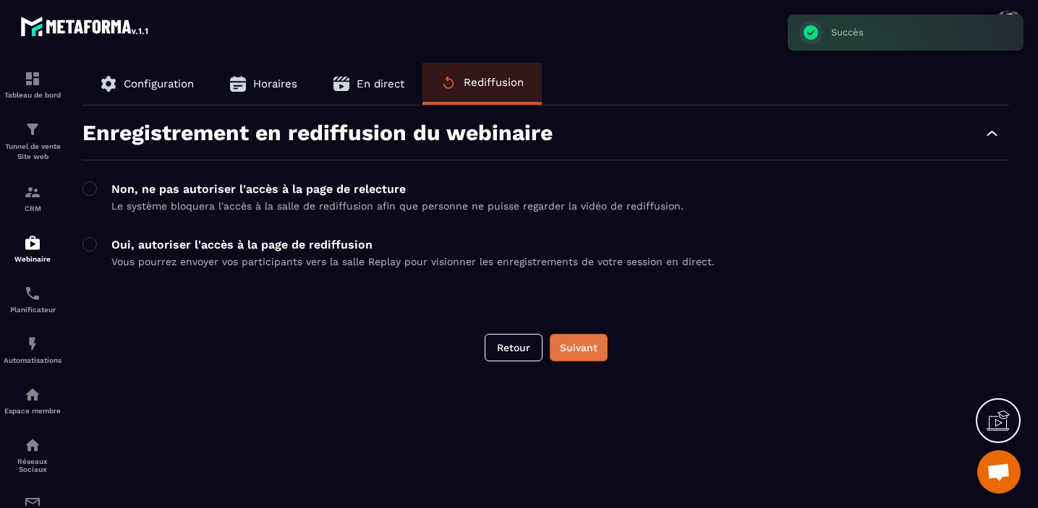
click at [584, 346] on button "Suivant" at bounding box center [579, 347] width 58 height 27
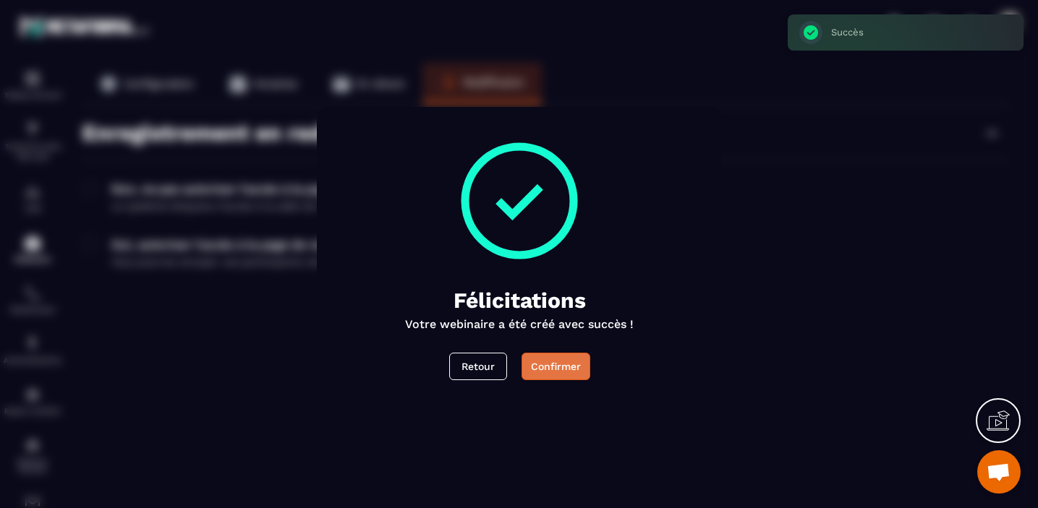
click at [562, 368] on div "Confirmer" at bounding box center [555, 366] width 50 height 14
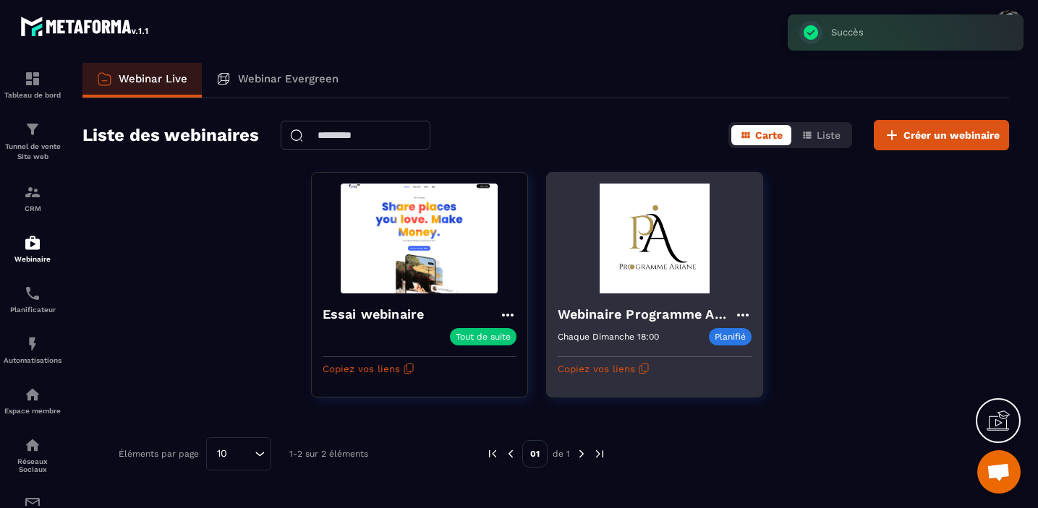
click at [658, 266] on img at bounding box center [655, 239] width 194 height 110
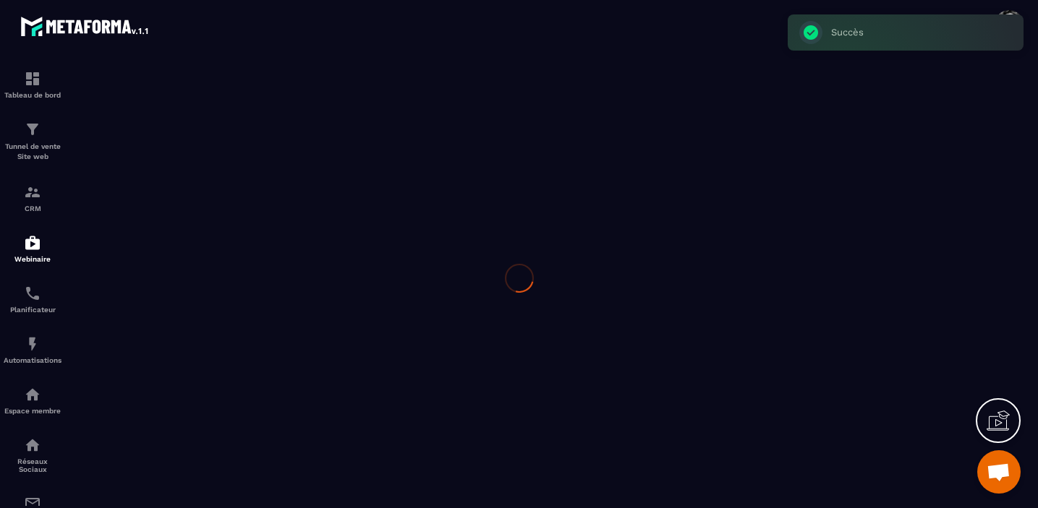
type input "**********"
type textarea "**********"
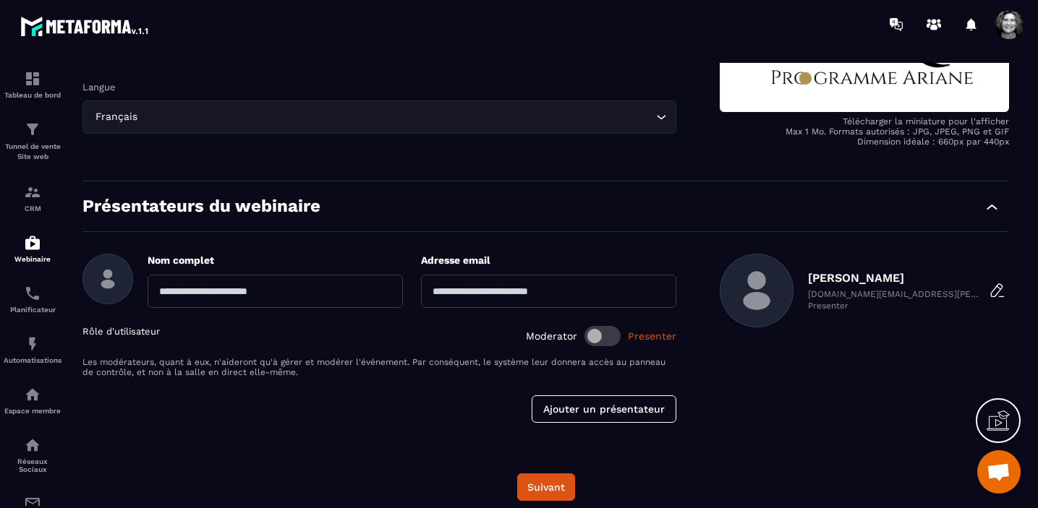
scroll to position [316, 0]
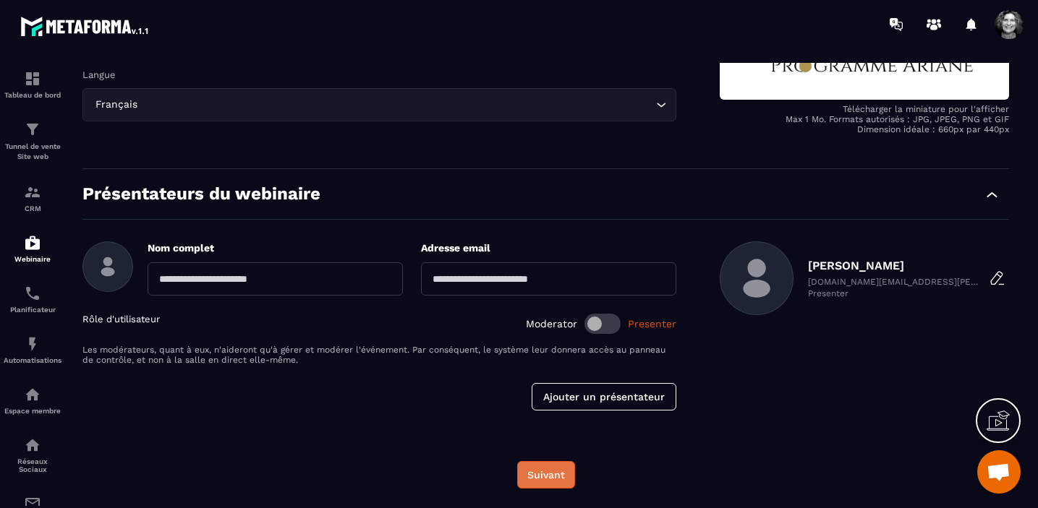
click at [542, 477] on button "Suivant" at bounding box center [546, 474] width 58 height 27
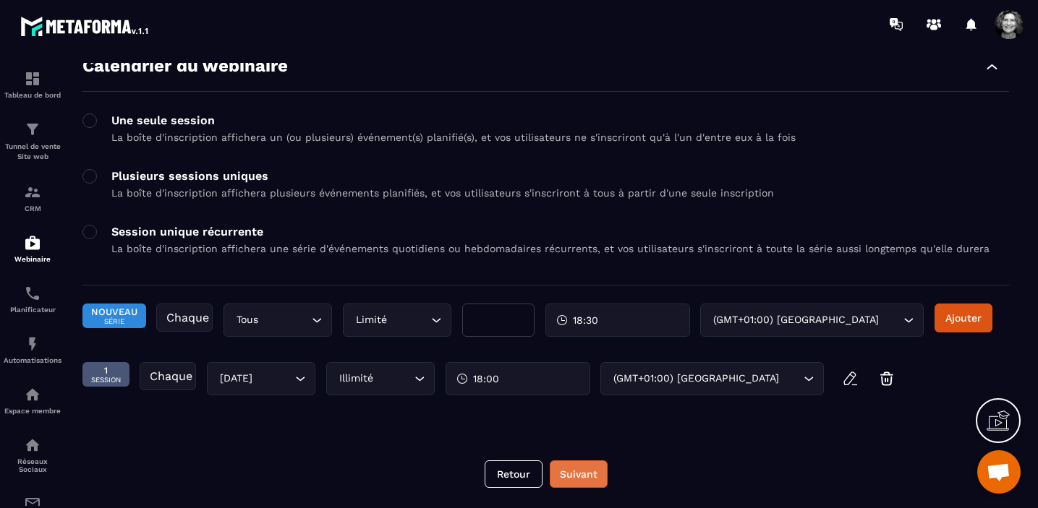
click at [587, 477] on button "Suivant" at bounding box center [579, 474] width 58 height 27
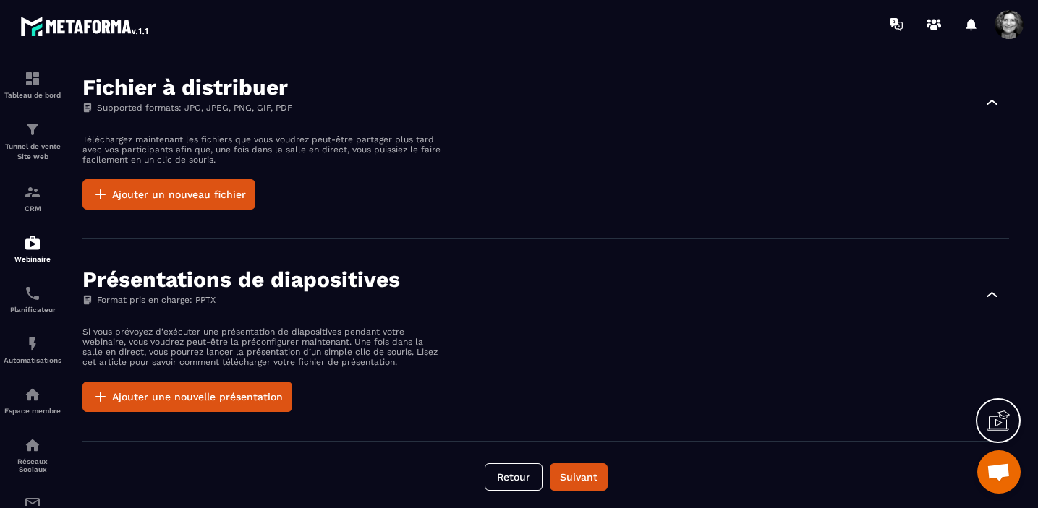
scroll to position [943, 0]
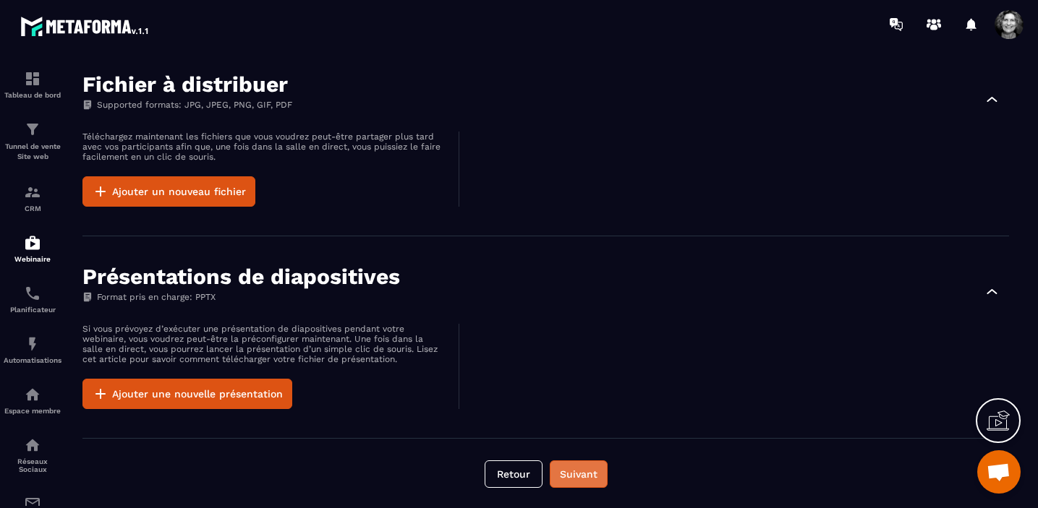
click at [592, 474] on button "Suivant" at bounding box center [579, 474] width 58 height 27
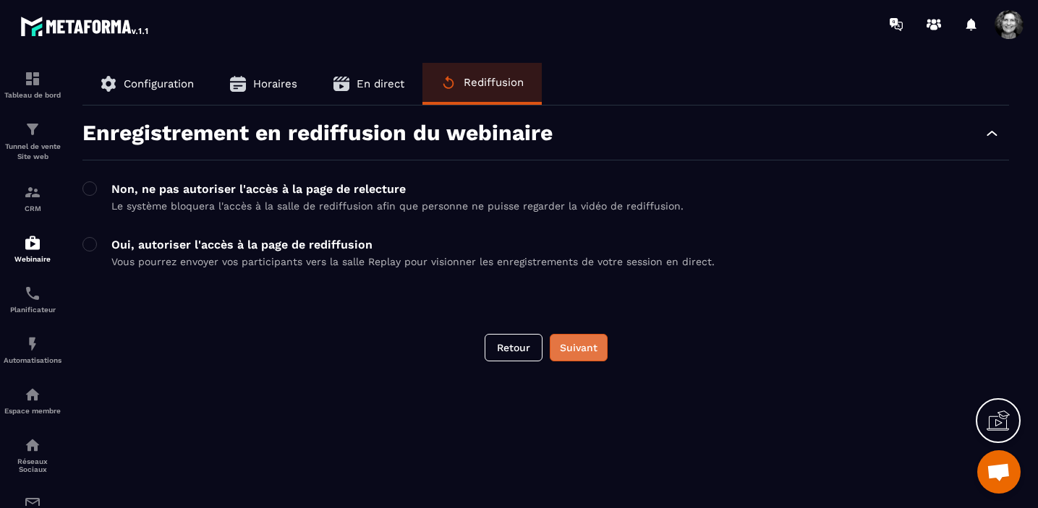
scroll to position [0, 0]
click at [585, 345] on button "Suivant" at bounding box center [579, 347] width 58 height 27
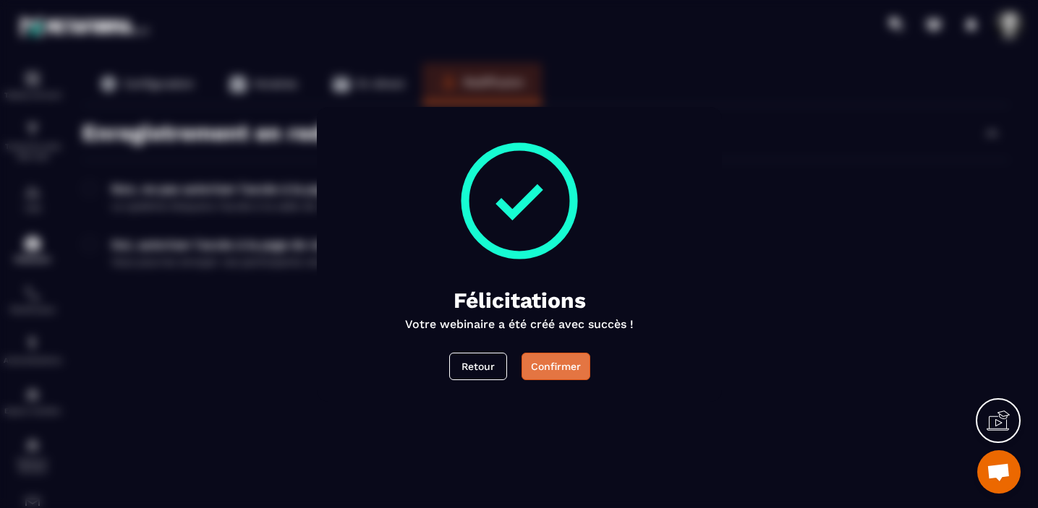
click at [557, 378] on button "Confirmer" at bounding box center [555, 366] width 69 height 27
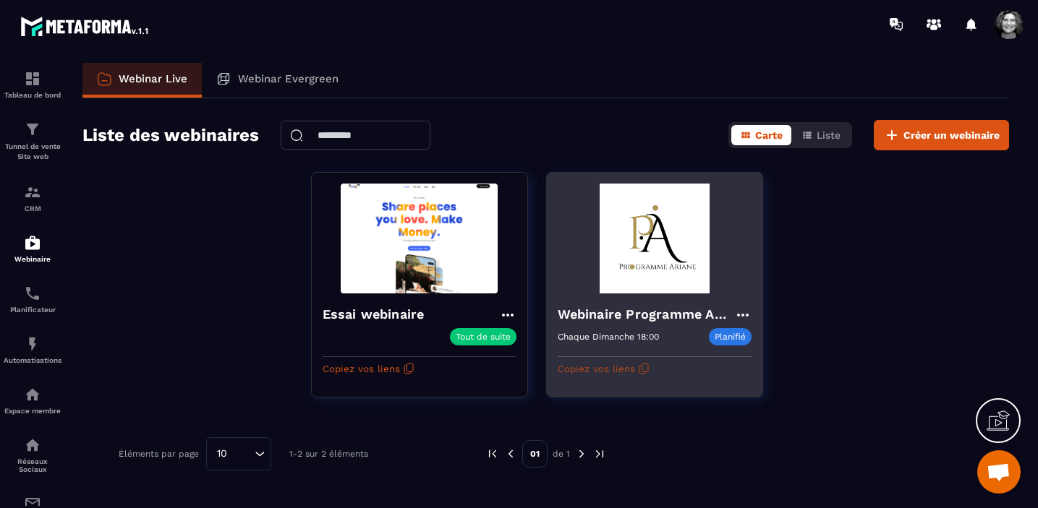
click at [643, 369] on icon "button" at bounding box center [644, 369] width 12 height 12
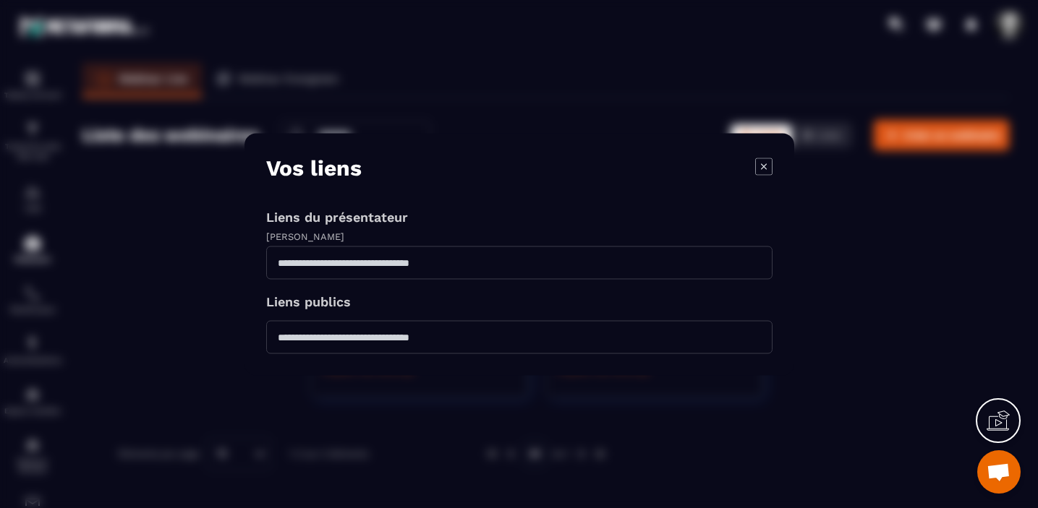
click at [1000, 425] on icon at bounding box center [998, 420] width 23 height 23
click at [768, 166] on icon "Modal window" at bounding box center [763, 166] width 17 height 17
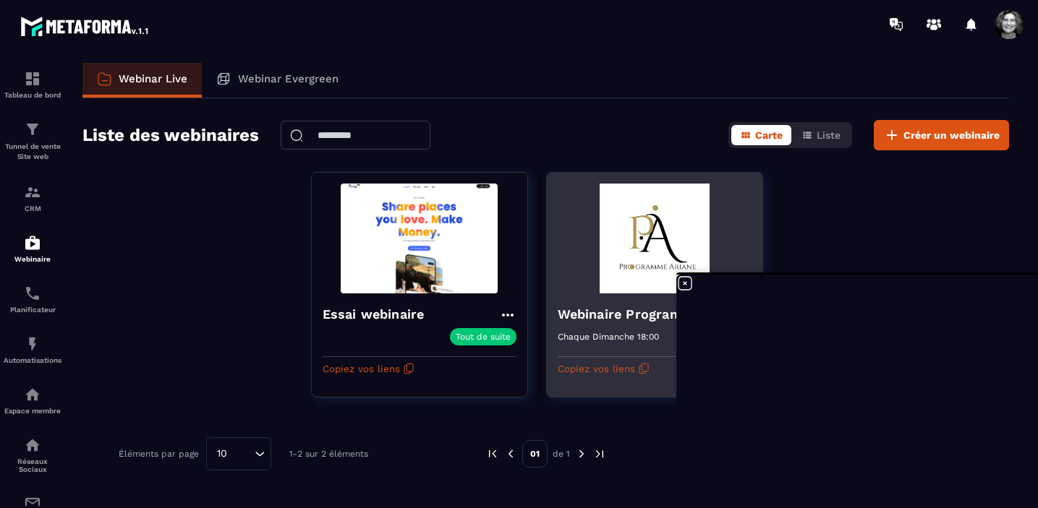
click at [659, 261] on img at bounding box center [655, 239] width 194 height 110
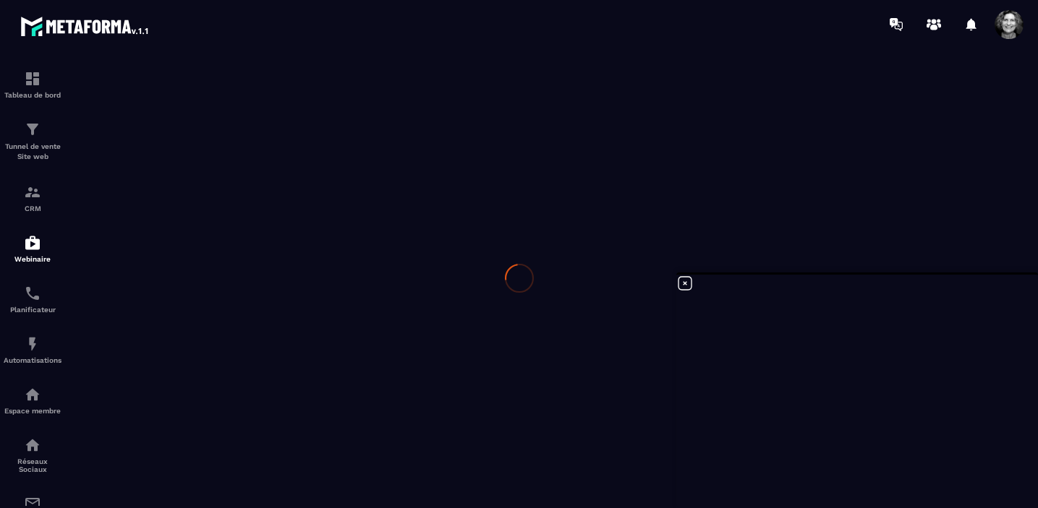
type input "**********"
type textarea "**********"
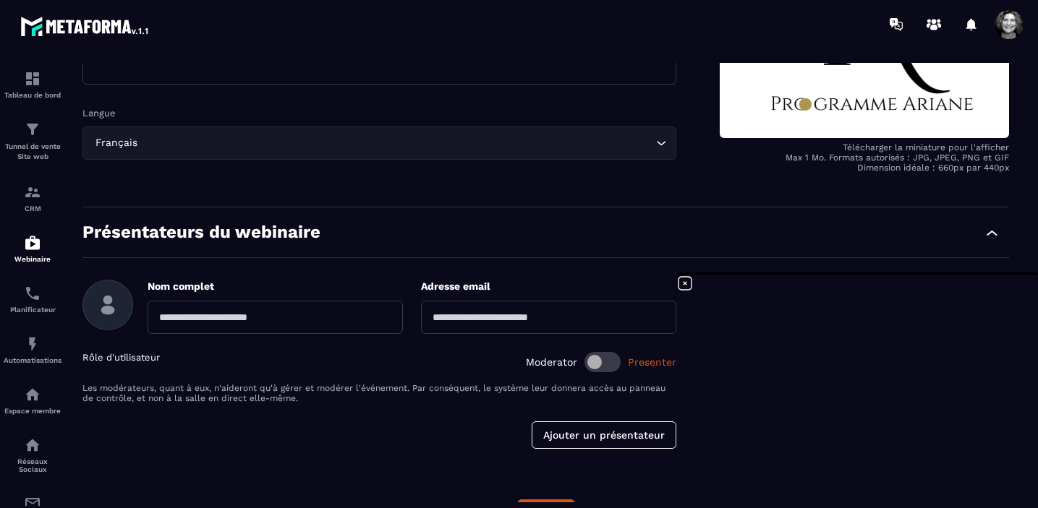
scroll to position [316, 0]
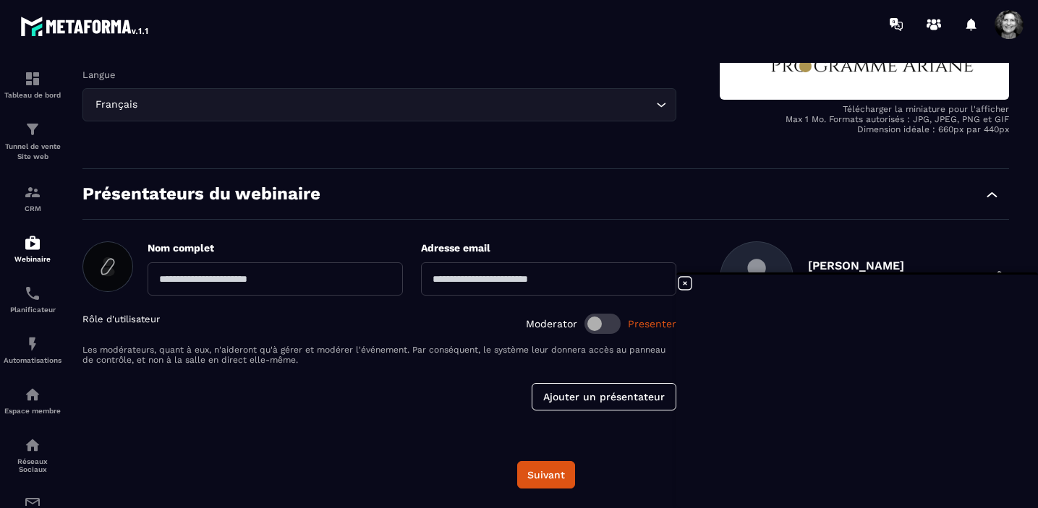
click at [105, 272] on icon at bounding box center [107, 266] width 23 height 23
click at [0, 0] on input "file" at bounding box center [0, 0] width 0 height 0
click at [545, 473] on button "Suivant" at bounding box center [546, 474] width 58 height 27
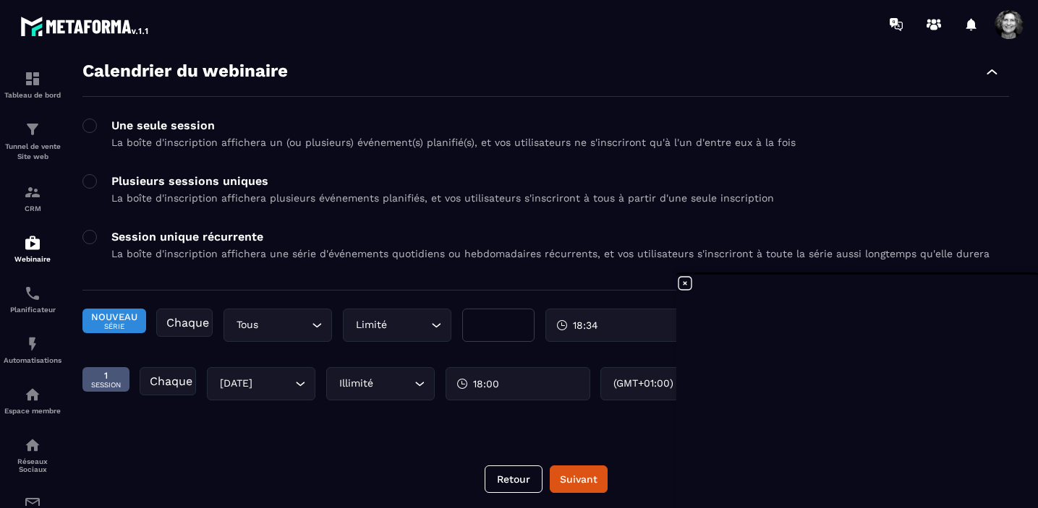
scroll to position [65, 0]
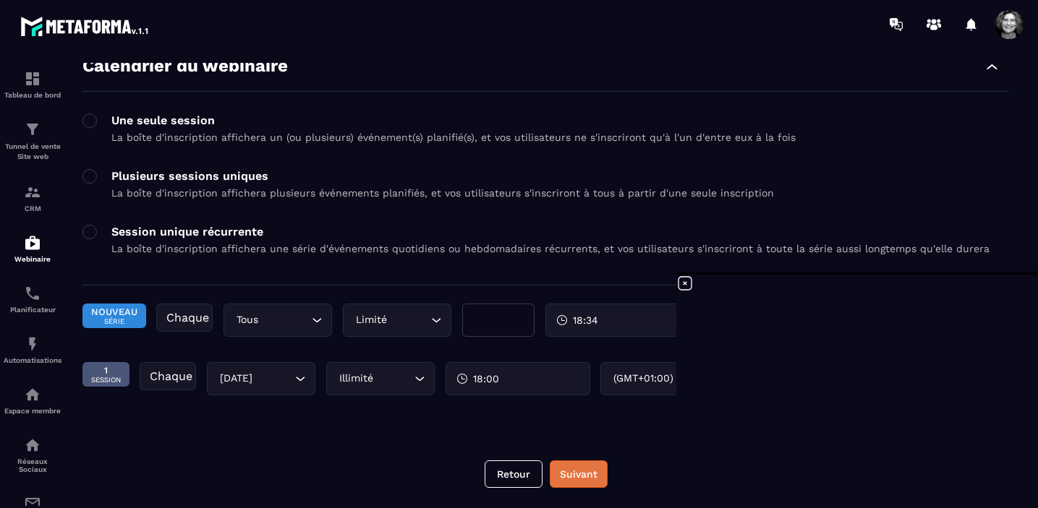
click at [579, 479] on button "Suivant" at bounding box center [579, 474] width 58 height 27
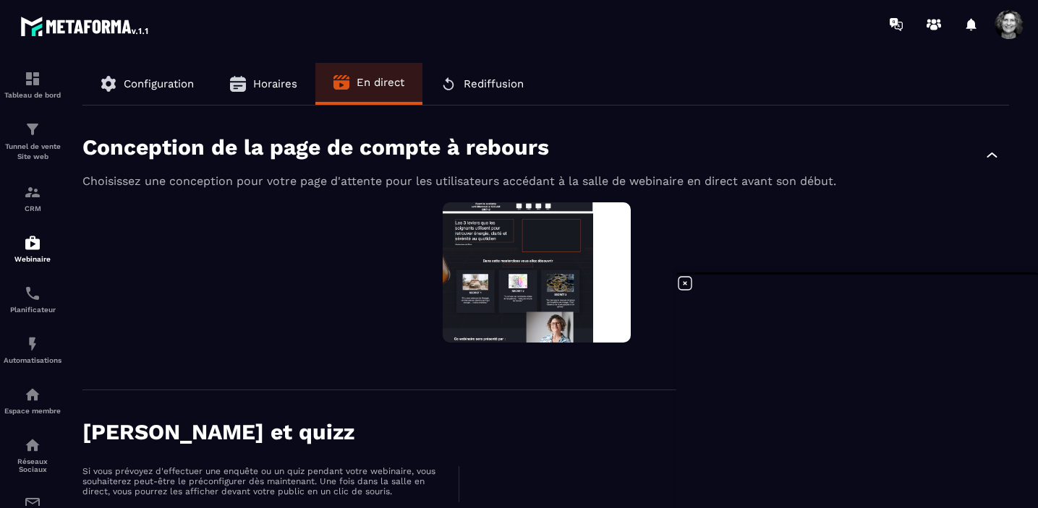
scroll to position [16783, 0]
